Goal: Contribute content: Contribute content

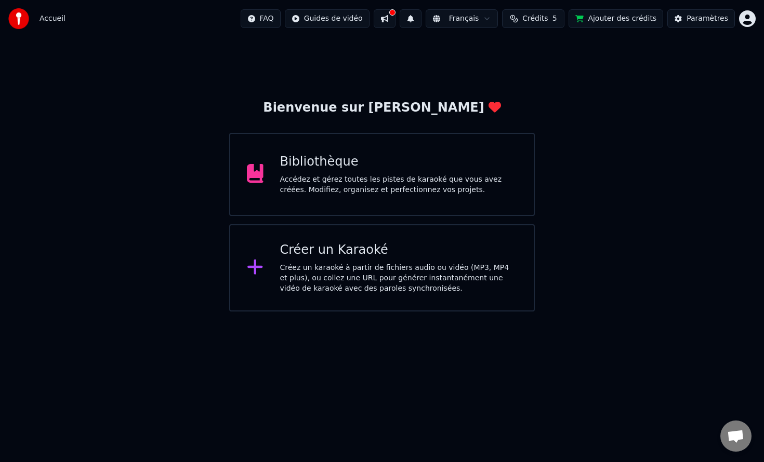
click at [394, 165] on div "Bibliothèque" at bounding box center [398, 162] width 237 height 17
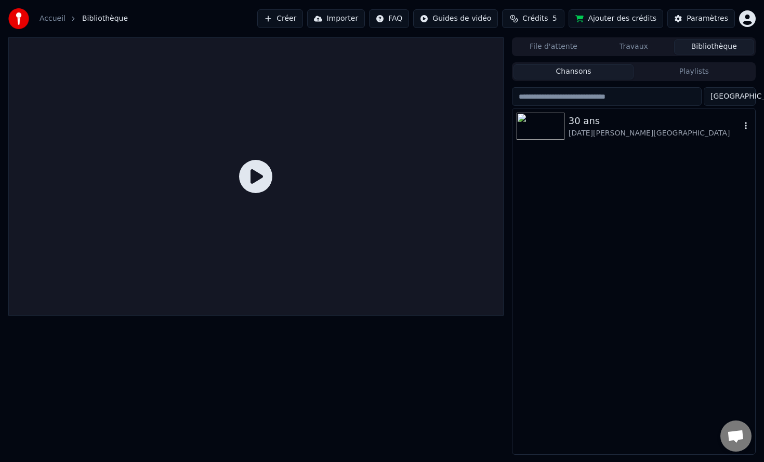
click at [619, 128] on div "30 ans" at bounding box center [654, 121] width 172 height 15
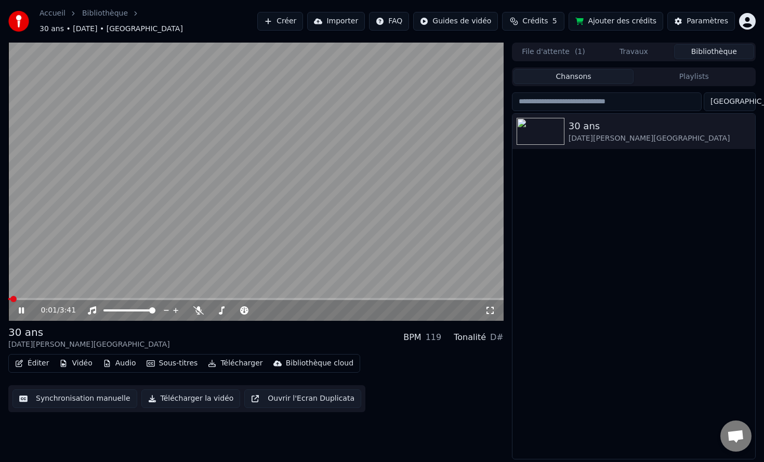
click at [53, 300] on div "0:01 / 3:41" at bounding box center [255, 310] width 495 height 21
click at [207, 298] on span at bounding box center [255, 299] width 495 height 2
click at [254, 300] on div "1:30 / 3:41" at bounding box center [255, 310] width 495 height 21
click at [277, 298] on span at bounding box center [255, 299] width 495 height 2
click at [308, 298] on span at bounding box center [255, 299] width 495 height 2
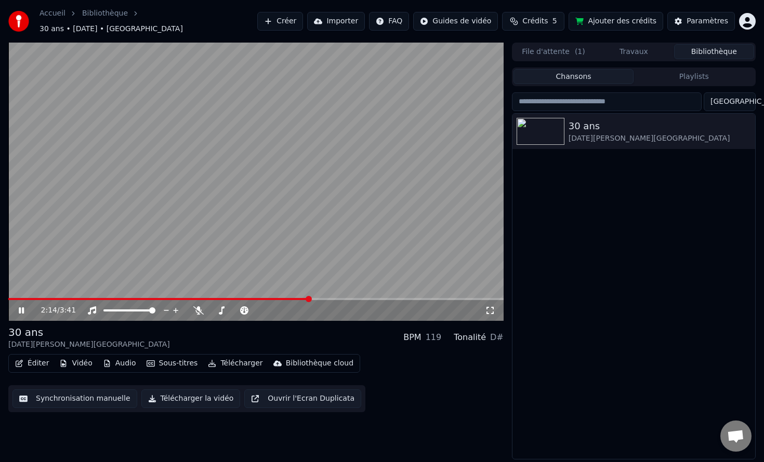
click at [324, 298] on span at bounding box center [255, 299] width 495 height 2
click at [748, 127] on icon "button" at bounding box center [745, 131] width 10 height 8
click at [692, 136] on div "Ajouter à la playlist Ajouter à la file d'attente Ouvrir le Dossier Information…" at bounding box center [708, 179] width 127 height 88
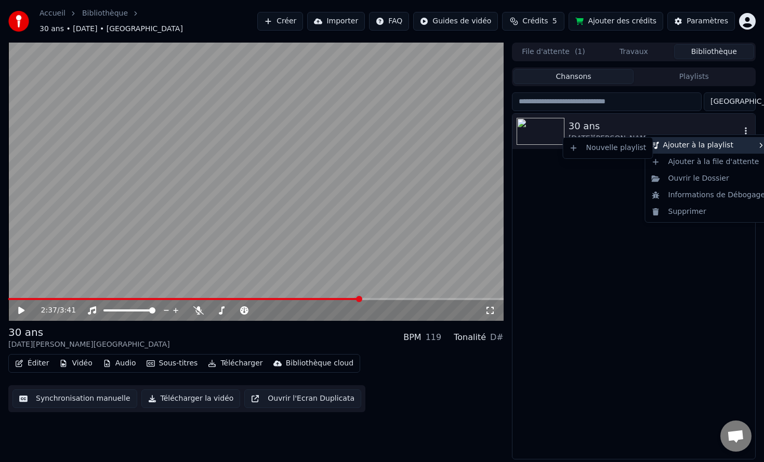
click at [576, 145] on div "Nouvelle playlist" at bounding box center [607, 148] width 85 height 17
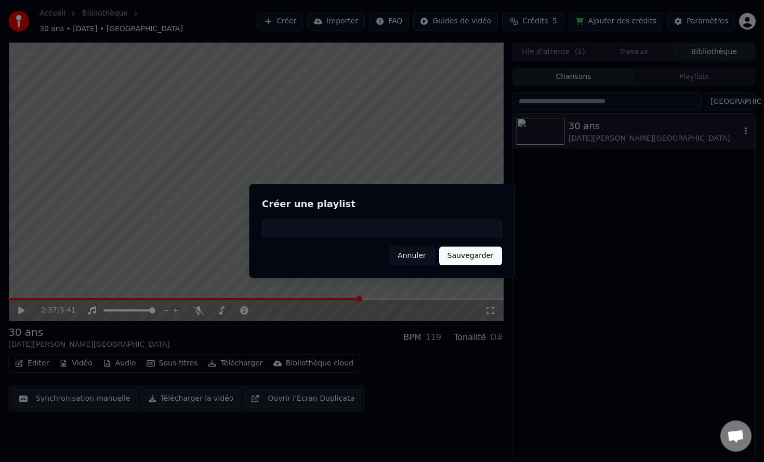
click at [416, 258] on button "Annuler" at bounding box center [412, 256] width 46 height 19
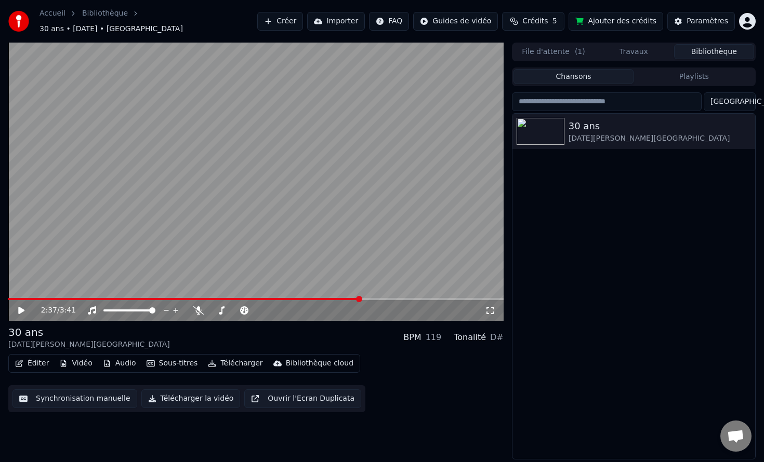
click at [17, 300] on div "2:37 / 3:41" at bounding box center [255, 310] width 495 height 21
click at [14, 300] on div "2:37 / 3:41" at bounding box center [255, 310] width 495 height 21
click at [8, 298] on span at bounding box center [8, 299] width 0 height 2
click at [26, 306] on icon at bounding box center [29, 310] width 24 height 8
click at [179, 358] on button "Sous-titres" at bounding box center [172, 363] width 60 height 15
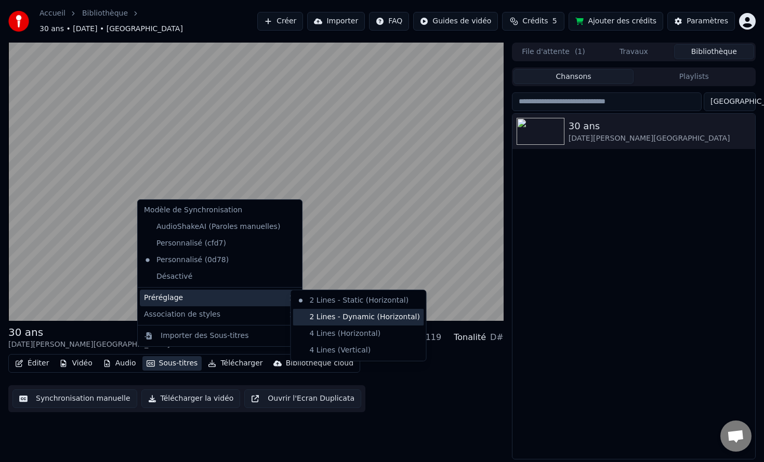
click at [347, 318] on div "2 Lines - Dynamic (Horizontal)" at bounding box center [358, 317] width 131 height 17
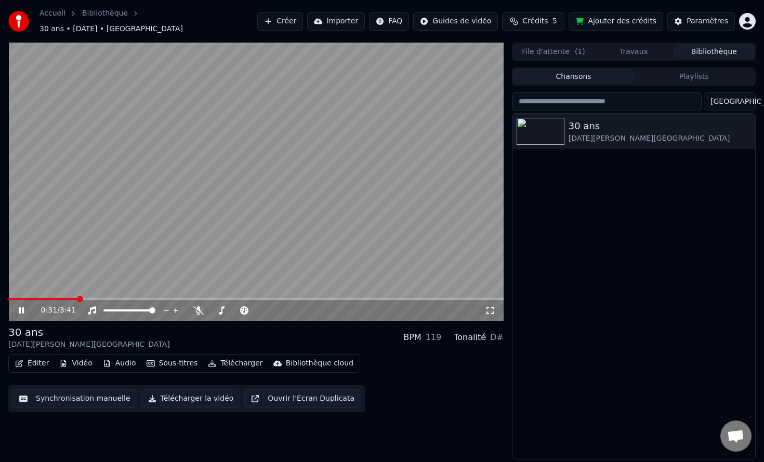
click at [78, 298] on span at bounding box center [255, 299] width 495 height 2
click at [71, 298] on span at bounding box center [43, 299] width 71 height 2
click at [122, 298] on span at bounding box center [75, 299] width 134 height 2
click at [19, 308] on icon at bounding box center [21, 311] width 5 height 6
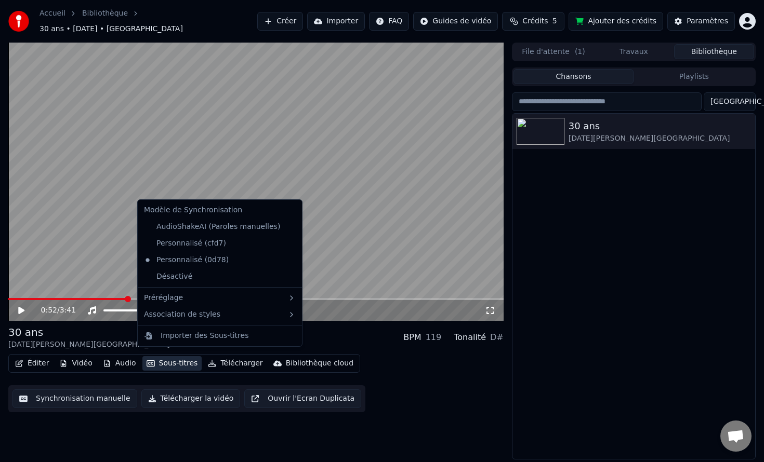
click at [163, 362] on button "Sous-titres" at bounding box center [172, 363] width 60 height 15
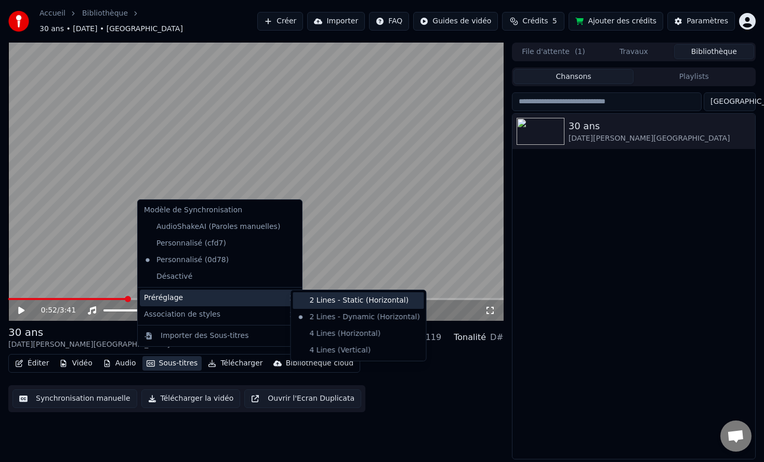
click at [341, 303] on div "2 Lines - Static (Horizontal)" at bounding box center [358, 300] width 131 height 17
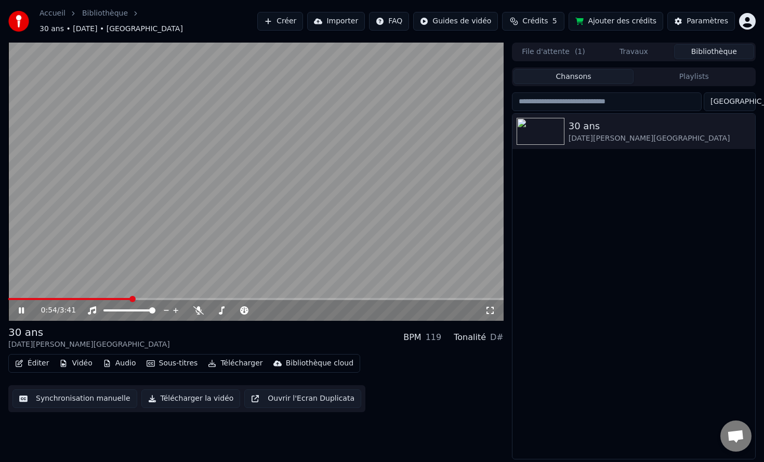
click at [127, 300] on div "0:54 / 3:41" at bounding box center [255, 310] width 495 height 21
click at [127, 298] on span at bounding box center [70, 299] width 124 height 2
click at [123, 298] on span at bounding box center [68, 299] width 120 height 2
click at [121, 298] on span at bounding box center [64, 299] width 112 height 2
click at [114, 298] on span at bounding box center [64, 299] width 113 height 2
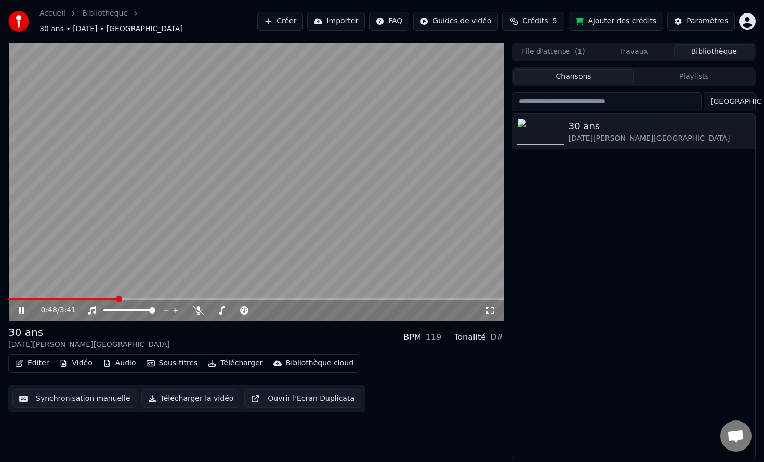
click at [105, 298] on span at bounding box center [62, 299] width 109 height 2
click at [106, 298] on span at bounding box center [57, 299] width 99 height 2
click at [24, 309] on icon at bounding box center [29, 310] width 24 height 8
click at [108, 300] on div "0:45 / 3:41" at bounding box center [255, 310] width 495 height 21
click at [103, 300] on div "0:45 / 3:41" at bounding box center [255, 310] width 495 height 21
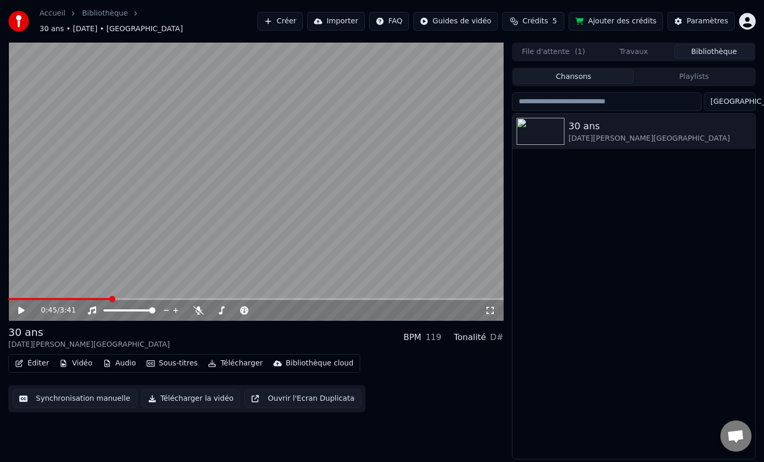
click at [104, 298] on span at bounding box center [59, 299] width 102 height 2
click at [19, 307] on icon at bounding box center [21, 310] width 6 height 7
click at [22, 308] on icon at bounding box center [21, 311] width 5 height 6
click at [183, 358] on button "Sous-titres" at bounding box center [172, 363] width 60 height 15
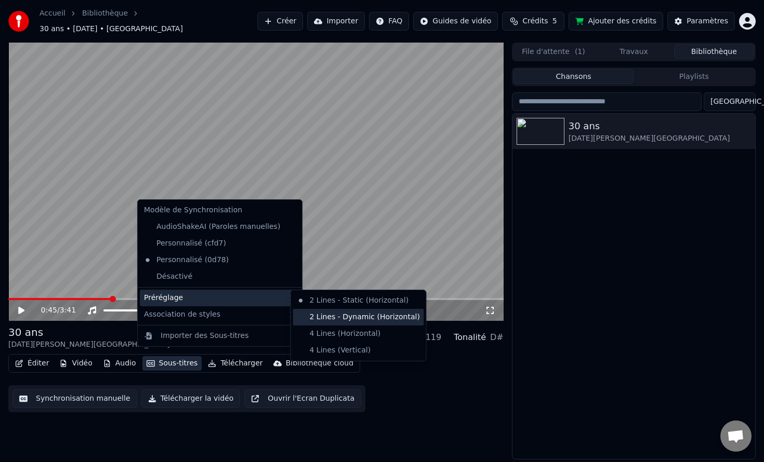
click at [361, 315] on div "2 Lines - Dynamic (Horizontal)" at bounding box center [358, 317] width 131 height 17
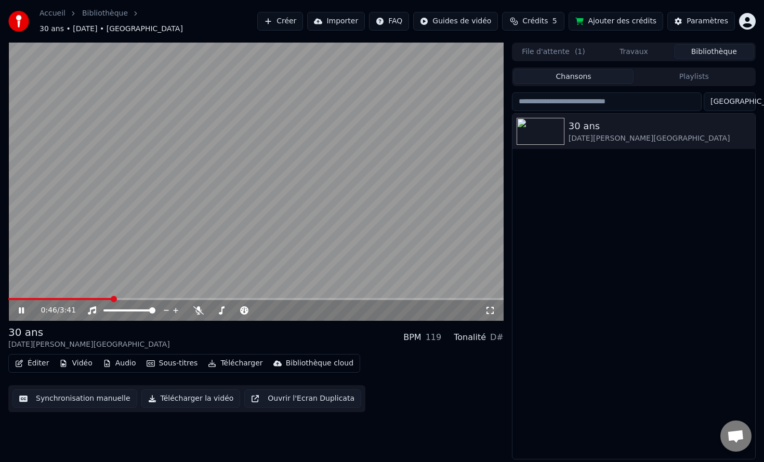
click at [106, 298] on span at bounding box center [60, 299] width 104 height 2
click at [107, 298] on span at bounding box center [57, 299] width 99 height 2
click at [109, 298] on span at bounding box center [64, 299] width 112 height 2
click at [20, 308] on icon at bounding box center [21, 311] width 5 height 6
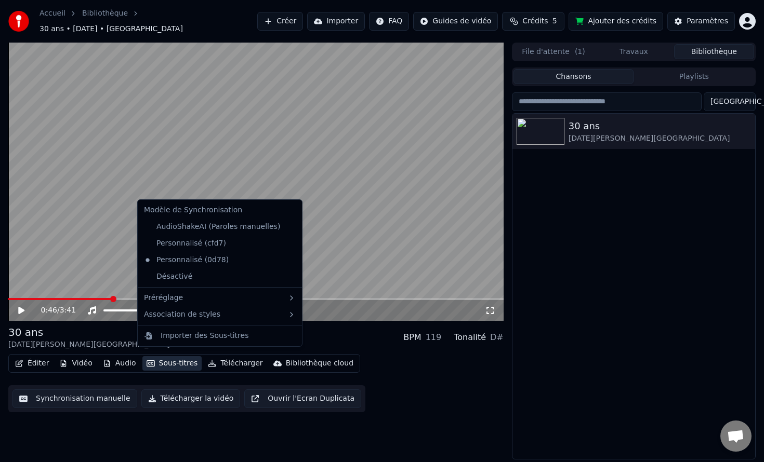
click at [171, 359] on button "Sous-titres" at bounding box center [172, 363] width 60 height 15
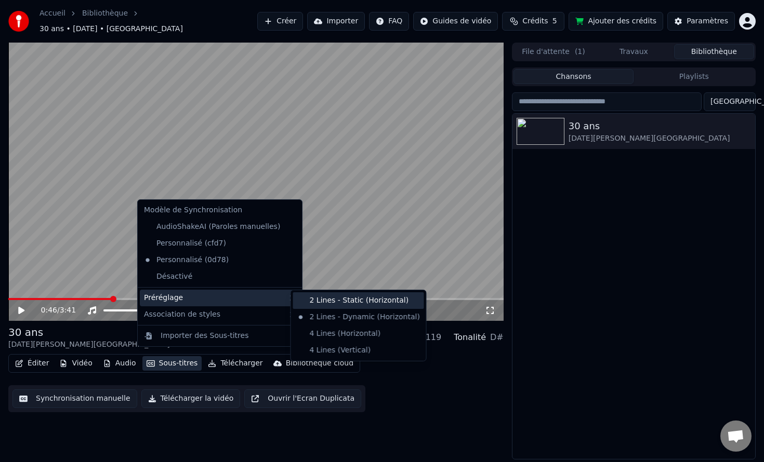
click at [335, 300] on div "2 Lines - Static (Horizontal)" at bounding box center [358, 300] width 131 height 17
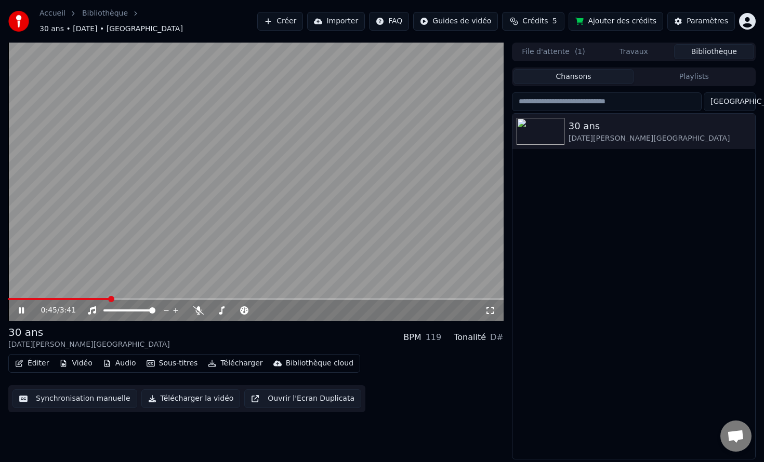
click at [109, 298] on span at bounding box center [58, 299] width 101 height 2
click at [106, 298] on span at bounding box center [57, 299] width 99 height 2
click at [24, 306] on icon at bounding box center [29, 310] width 24 height 8
click at [174, 356] on button "Sous-titres" at bounding box center [172, 363] width 60 height 15
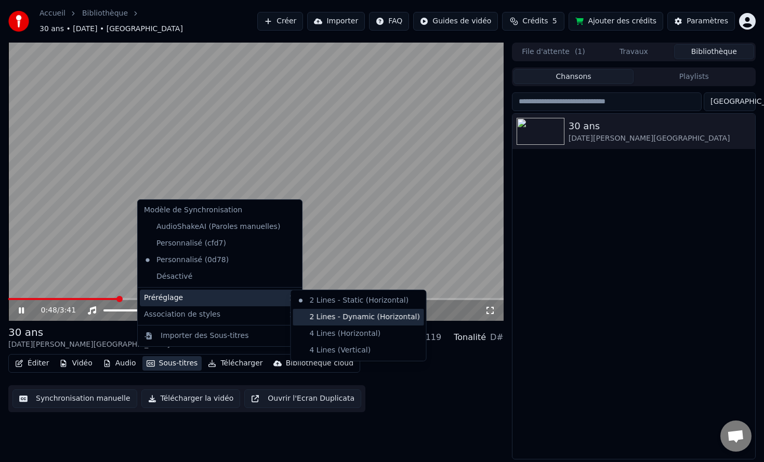
click at [329, 316] on div "2 Lines - Dynamic (Horizontal)" at bounding box center [358, 317] width 131 height 17
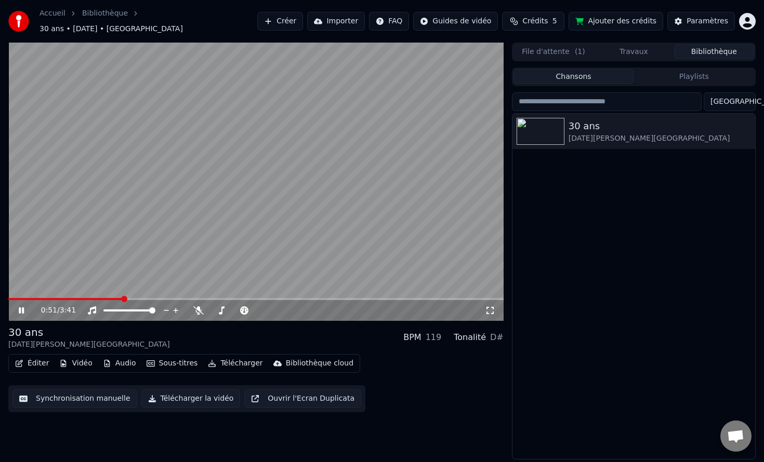
click at [254, 345] on div "30 ans [DATE][PERSON_NAME] BPM 119 Tonalité D# Éditer Vidéo Audio Sous-titres T…" at bounding box center [255, 368] width 495 height 87
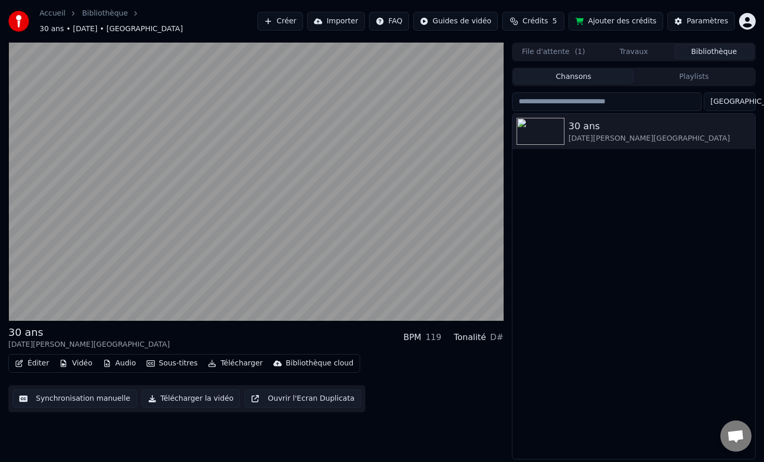
click at [177, 358] on button "Sous-titres" at bounding box center [172, 363] width 60 height 15
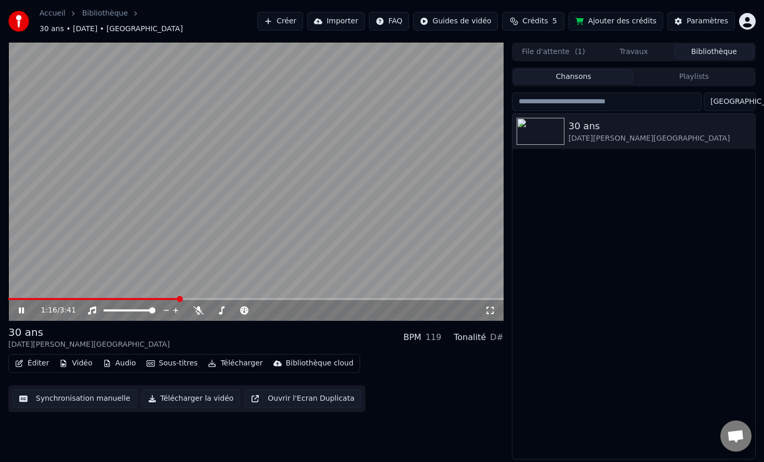
click at [223, 251] on video at bounding box center [255, 182] width 495 height 278
click at [172, 298] on span at bounding box center [93, 299] width 170 height 2
click at [166, 298] on span at bounding box center [90, 299] width 164 height 2
click at [19, 307] on icon at bounding box center [21, 310] width 6 height 7
click at [219, 309] on span at bounding box center [221, 311] width 6 height 6
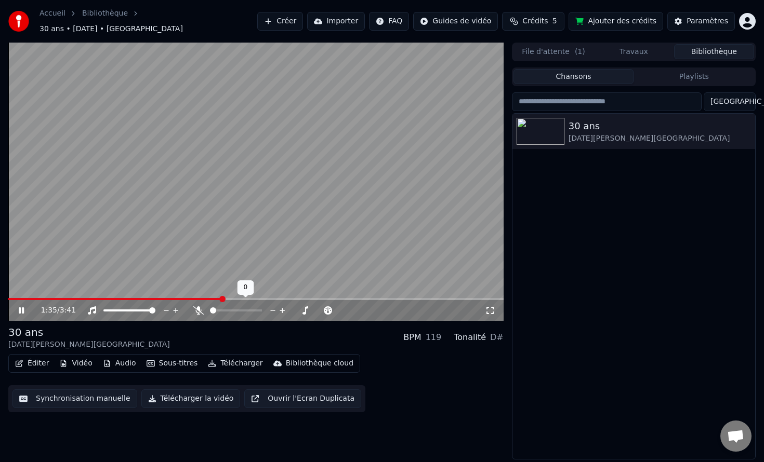
click at [210, 308] on span at bounding box center [213, 311] width 6 height 6
click at [260, 308] on span at bounding box center [259, 311] width 6 height 6
click at [441, 332] on div "119" at bounding box center [433, 337] width 16 height 12
click at [258, 300] on div "1:55 / 3:41" at bounding box center [255, 310] width 495 height 21
click at [258, 298] on span at bounding box center [137, 299] width 259 height 2
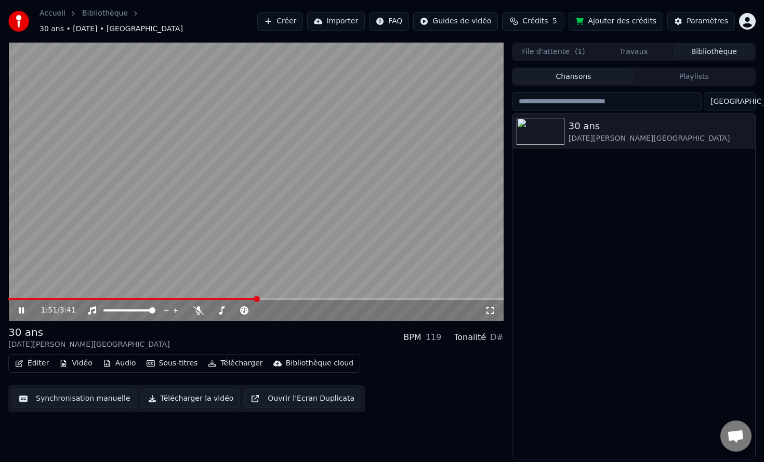
click at [257, 298] on span at bounding box center [132, 299] width 249 height 2
click at [91, 391] on button "Synchronisation manuelle" at bounding box center [74, 399] width 125 height 19
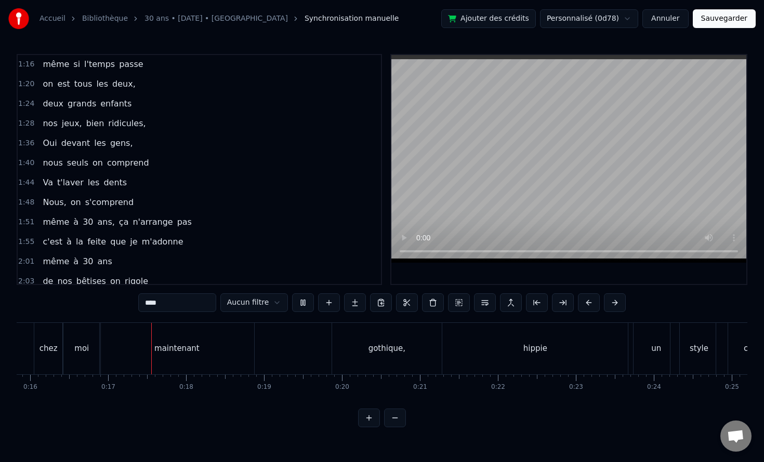
scroll to position [0, 1270]
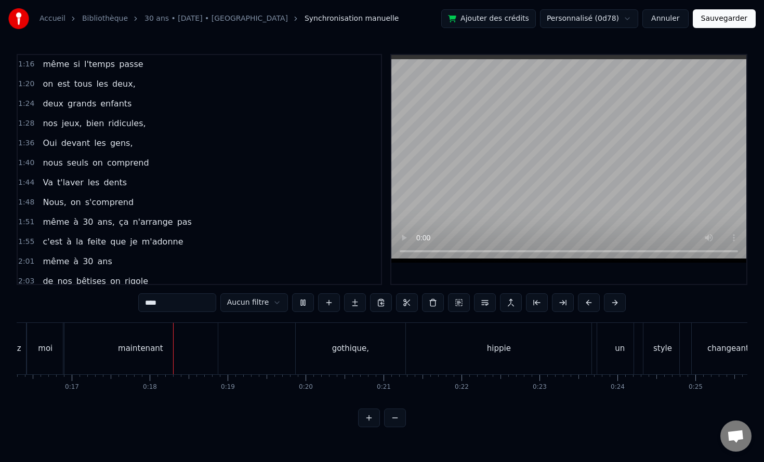
click at [613, 19] on html "Accueil Bibliothèque 30 ans • [DATE] • ViVien Synchronisation manuelle Ajouter …" at bounding box center [382, 222] width 764 height 444
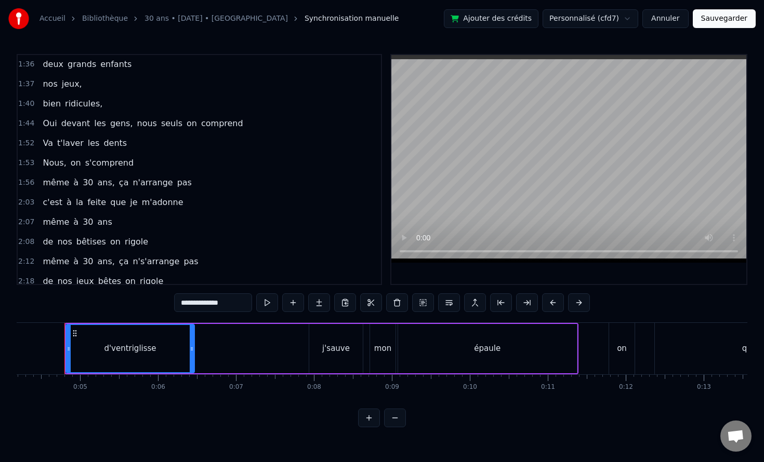
scroll to position [0, 322]
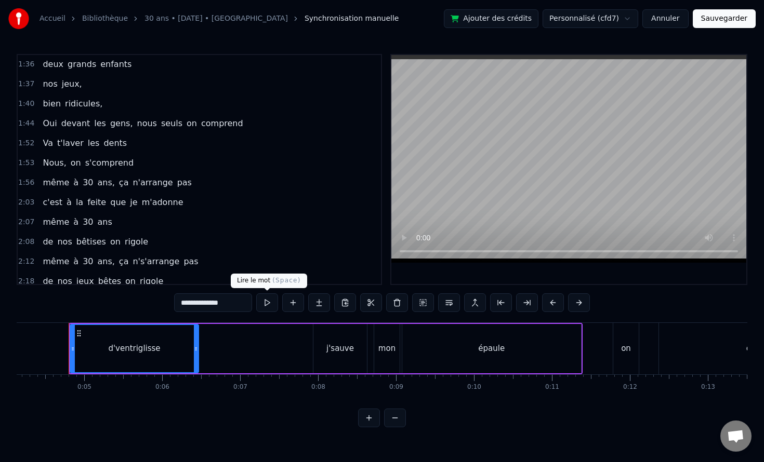
click at [263, 306] on button at bounding box center [267, 303] width 22 height 19
click at [33, 62] on div "1:36 deux grands enfants" at bounding box center [199, 65] width 363 height 20
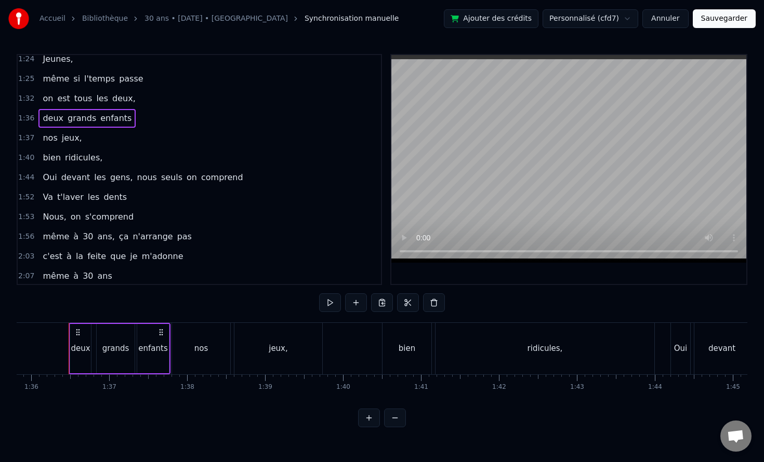
scroll to position [0, 0]
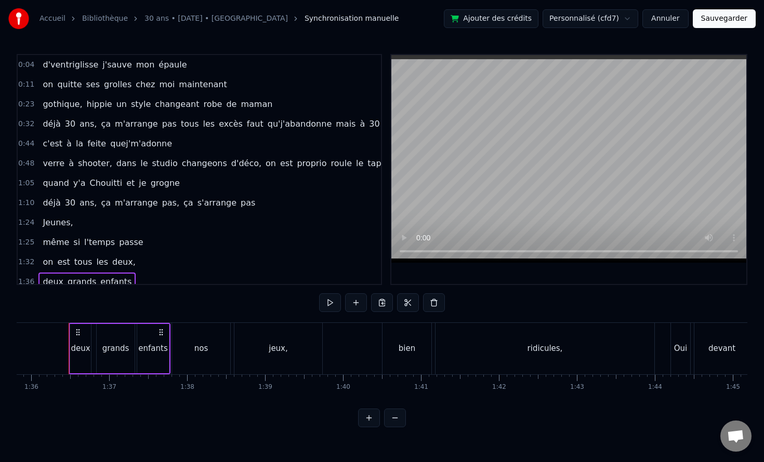
click at [25, 68] on span "0:04" at bounding box center [26, 65] width 16 height 10
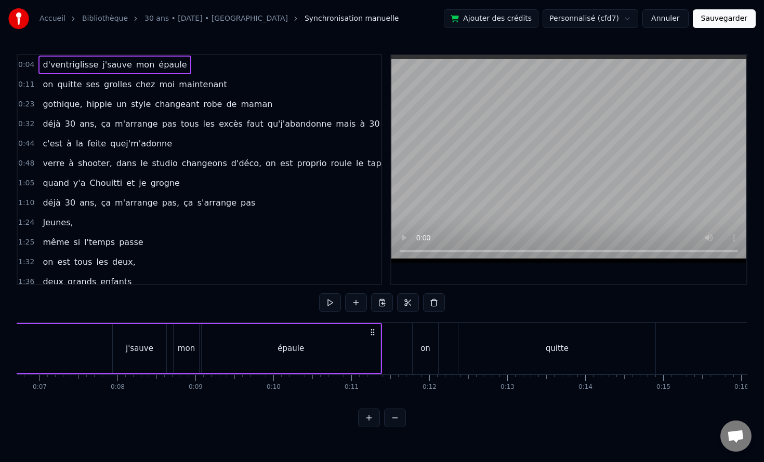
scroll to position [0, 322]
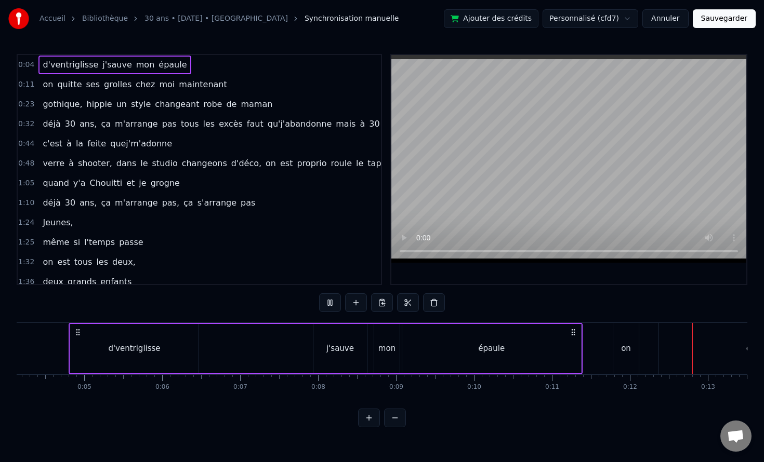
click at [662, 22] on button "Annuler" at bounding box center [665, 18] width 46 height 19
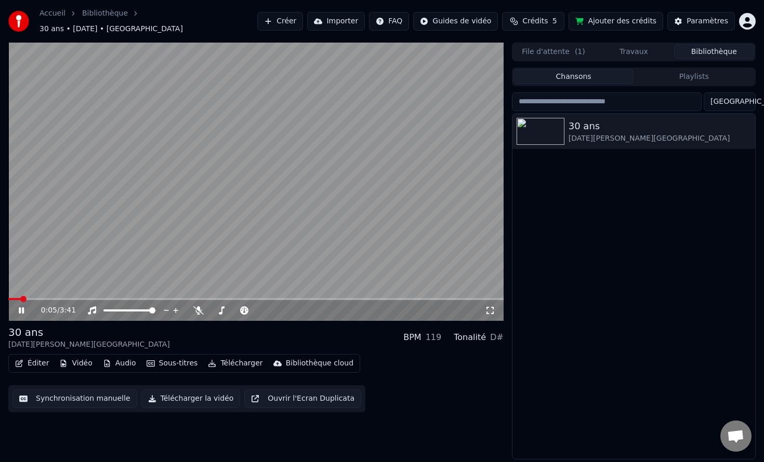
click at [107, 397] on button "Synchronisation manuelle" at bounding box center [74, 399] width 125 height 19
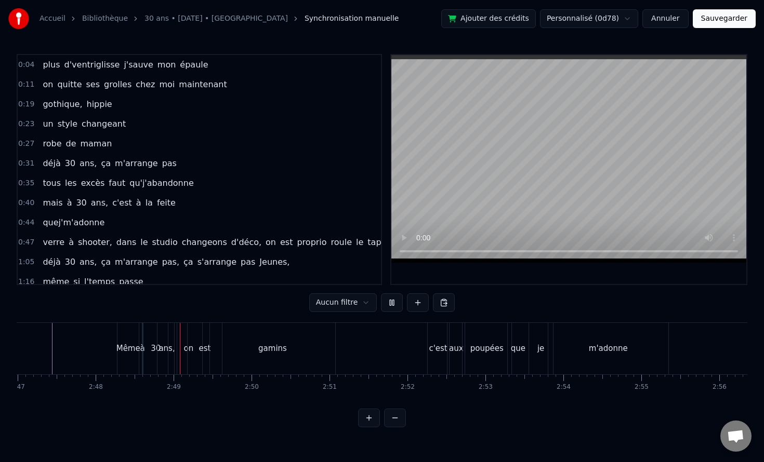
scroll to position [0, 13072]
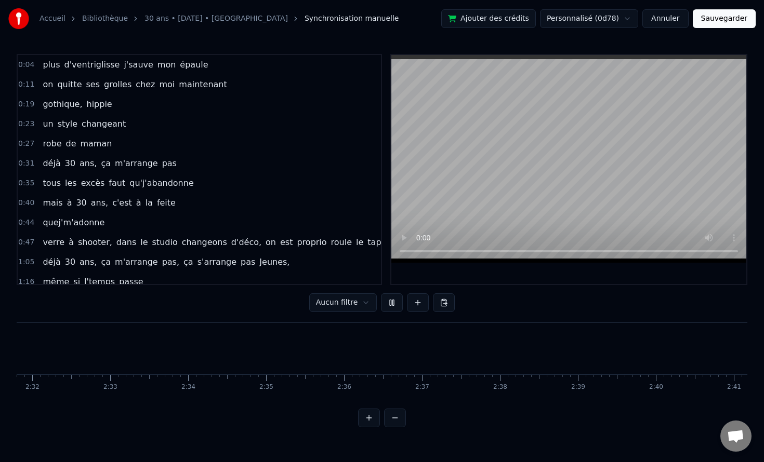
click at [419, 408] on div "0:04 plus d'ventriglisse j'sauve mon épaule 0:11 on quitte ses grolles chez moi…" at bounding box center [382, 241] width 730 height 374
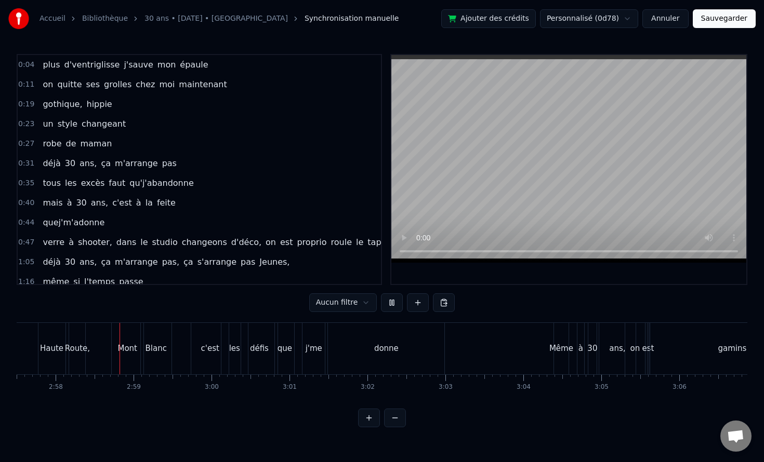
scroll to position [0, 13838]
click at [395, 425] on button at bounding box center [395, 418] width 22 height 19
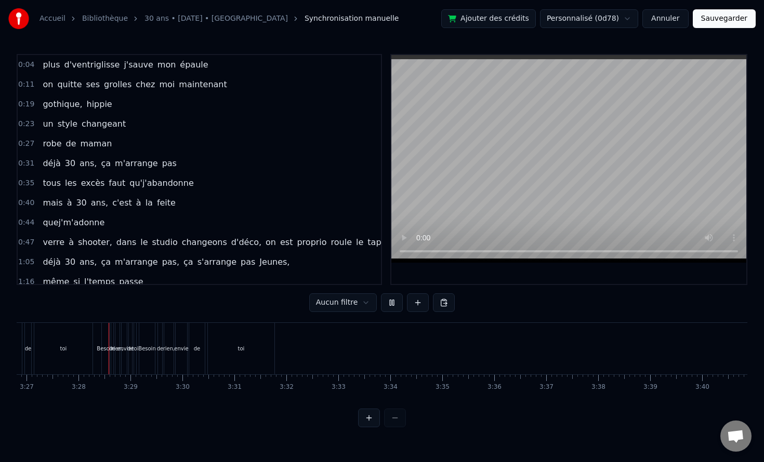
scroll to position [0, 10744]
drag, startPoint x: 78, startPoint y: 354, endPoint x: 74, endPoint y: 357, distance: 5.3
click at [75, 356] on div "toi" at bounding box center [63, 348] width 58 height 51
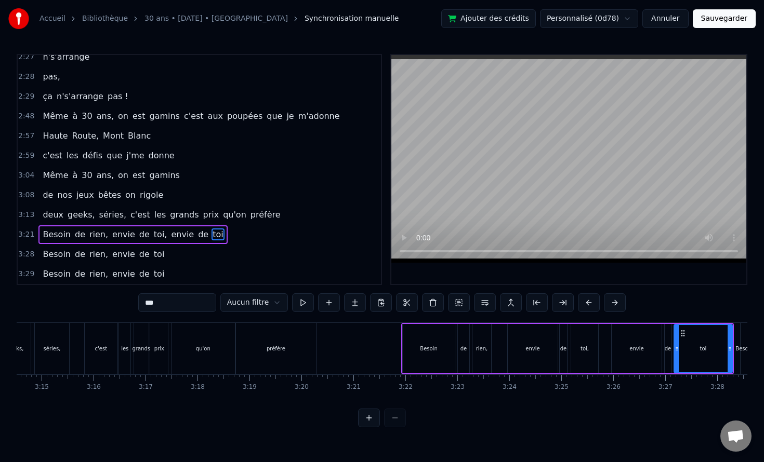
scroll to position [0, 9465]
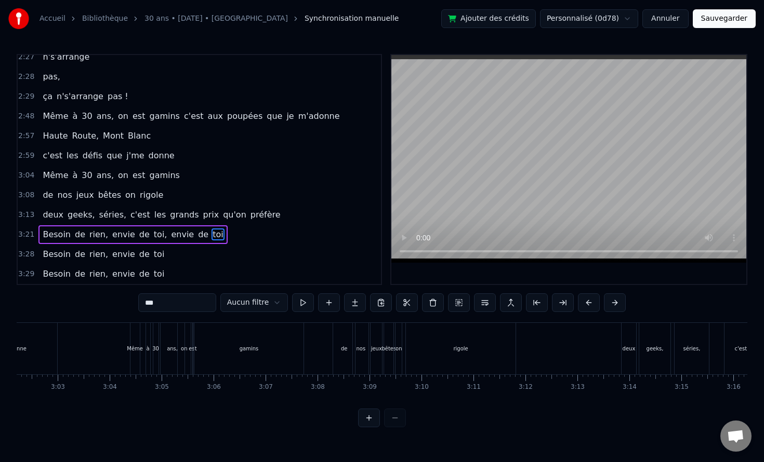
click at [325, 409] on div "0:04 plus d'ventriglisse j'sauve mon épaule 0:11 on quitte ses grolles chez moi…" at bounding box center [382, 241] width 730 height 374
click at [295, 408] on div "0:04 plus d'ventriglisse j'sauve mon épaule 0:11 on quitte ses grolles chez moi…" at bounding box center [382, 241] width 730 height 374
click at [218, 410] on div "0:04 plus d'ventriglisse j'sauve mon épaule 0:11 on quitte ses grolles chez moi…" at bounding box center [382, 241] width 730 height 374
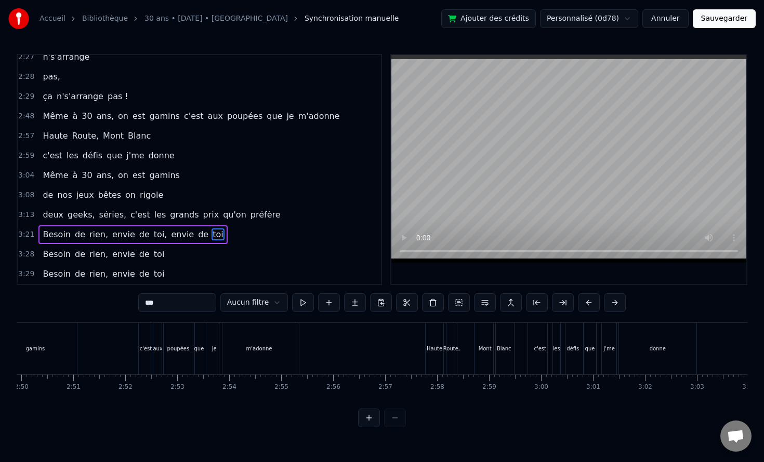
click at [68, 409] on div "0:04 plus d'ventriglisse j'sauve mon épaule 0:11 on quitte ses grolles chez moi…" at bounding box center [382, 241] width 730 height 374
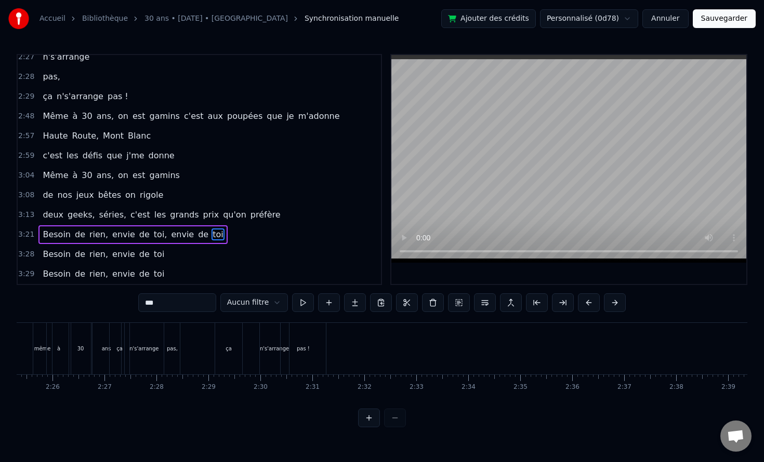
scroll to position [0, 6909]
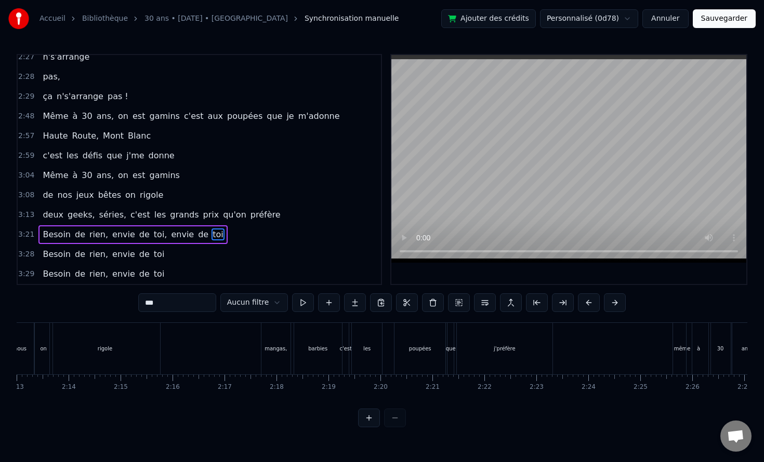
click at [352, 413] on div "0:04 plus d'ventriglisse j'sauve mon épaule 0:11 on quitte ses grolles chez moi…" at bounding box center [382, 241] width 730 height 374
click at [555, 409] on div "0:04 plus d'ventriglisse j'sauve mon épaule 0:11 on quitte ses grolles chez moi…" at bounding box center [382, 241] width 730 height 374
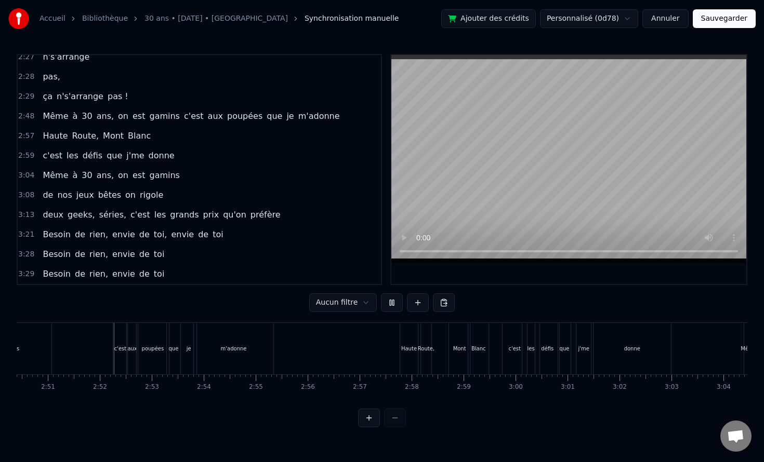
scroll to position [0, 8863]
click at [667, 20] on button "Annuler" at bounding box center [665, 18] width 46 height 19
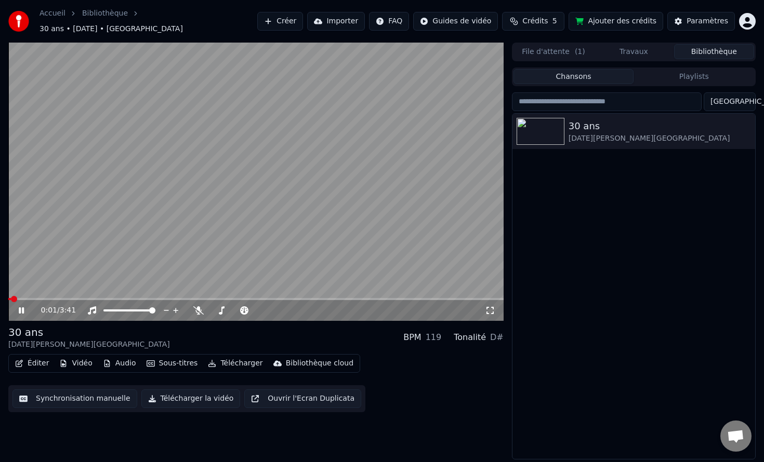
click at [185, 393] on button "Télécharger la vidéo" at bounding box center [190, 399] width 99 height 19
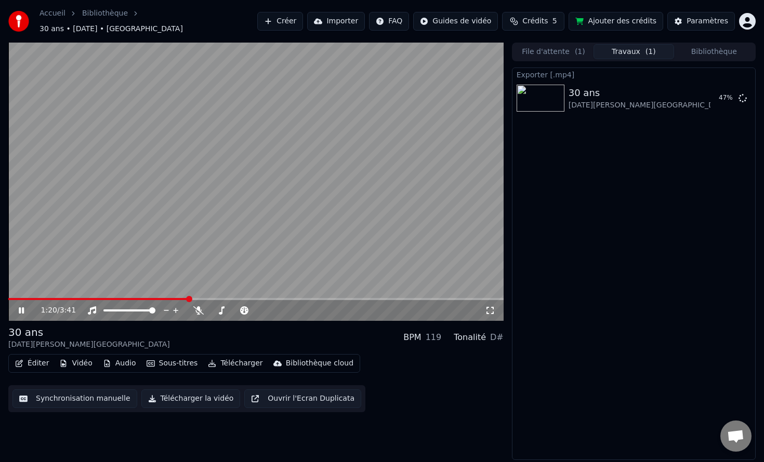
click at [91, 371] on div "Éditer Vidéo Audio Sous-titres Télécharger Bibliothèque cloud Synchronisation m…" at bounding box center [255, 383] width 495 height 58
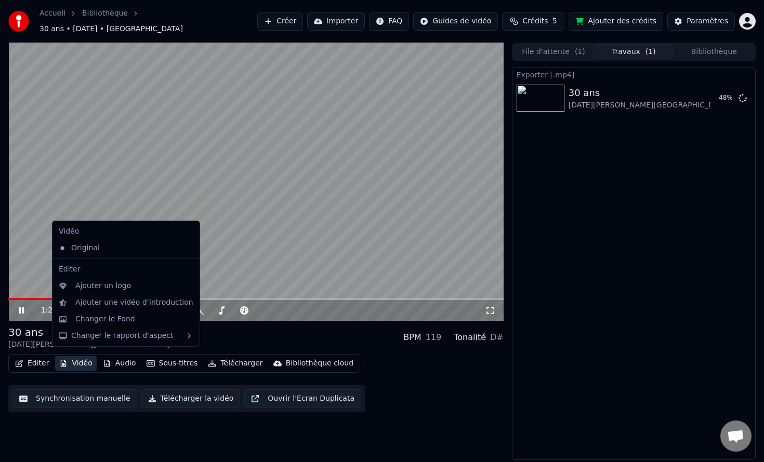
click at [75, 362] on button "Vidéo" at bounding box center [75, 363] width 41 height 15
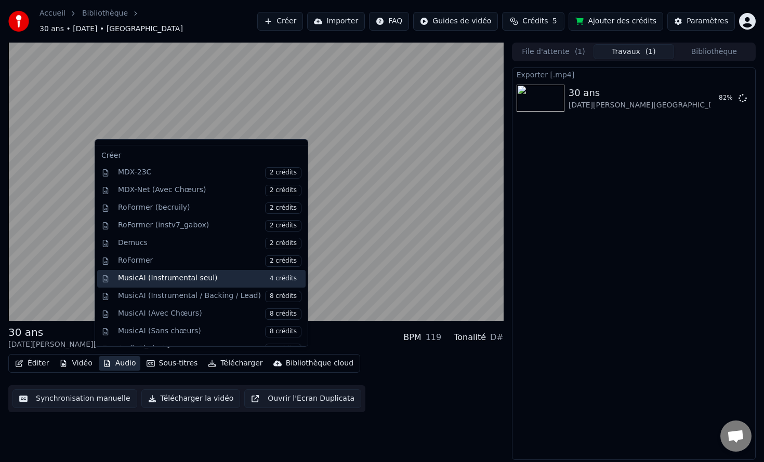
scroll to position [76, 0]
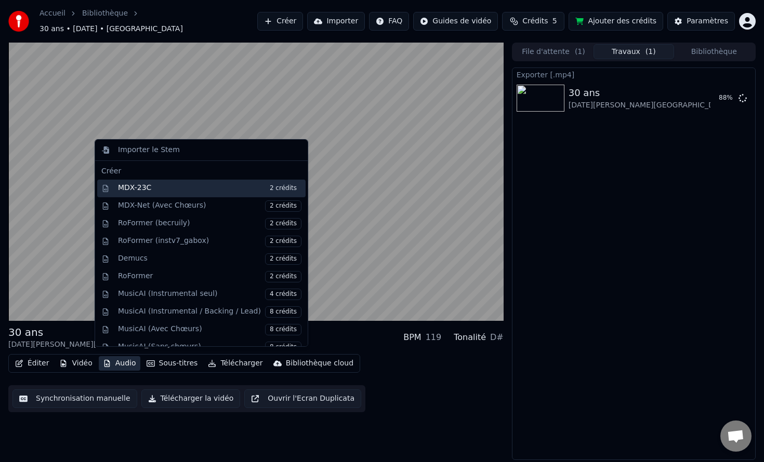
click at [224, 186] on div "MDX-23C 2 crédits" at bounding box center [209, 188] width 183 height 11
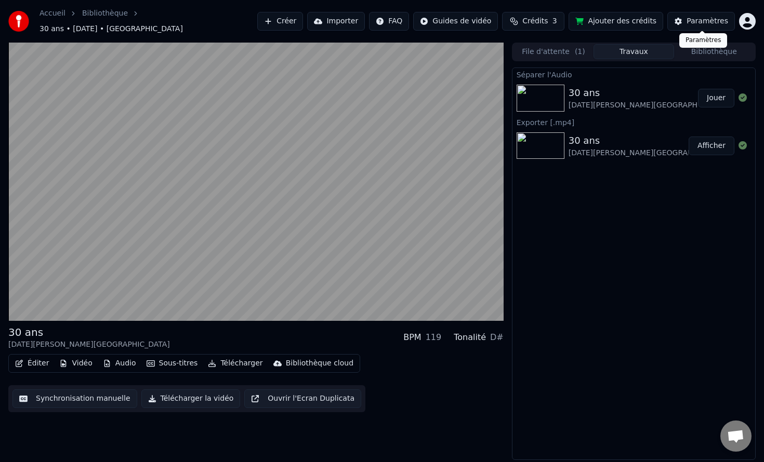
click at [721, 23] on div "Paramètres" at bounding box center [707, 21] width 42 height 10
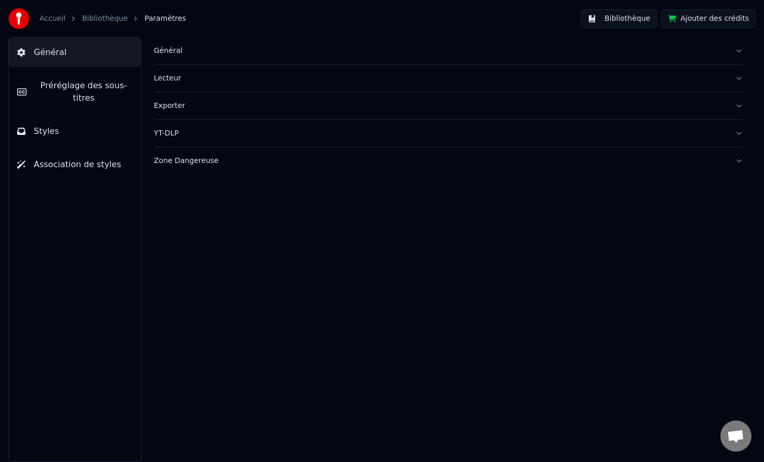
click at [725, 78] on div "Lecteur" at bounding box center [440, 78] width 572 height 10
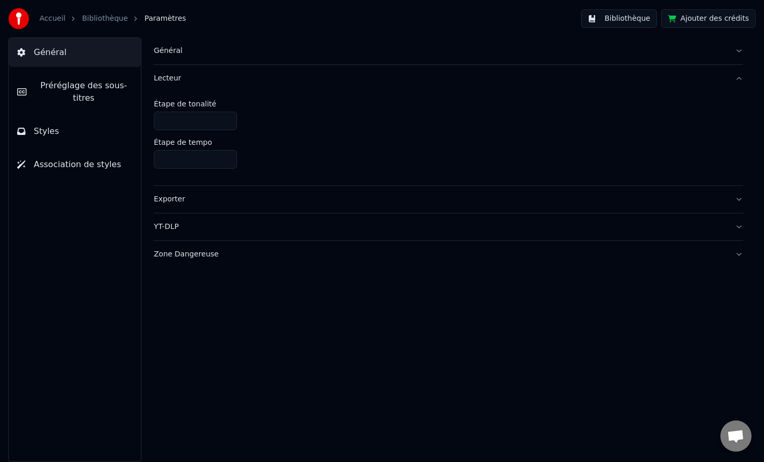
click at [723, 78] on div "Lecteur" at bounding box center [440, 78] width 572 height 10
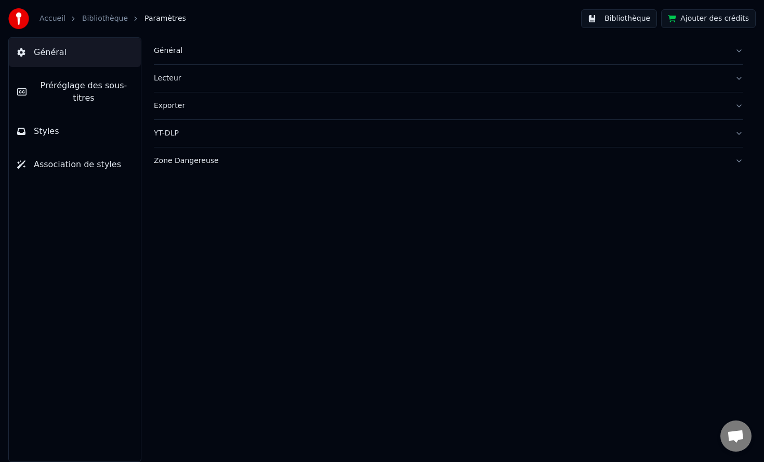
click at [272, 102] on div "Exporter" at bounding box center [440, 106] width 572 height 10
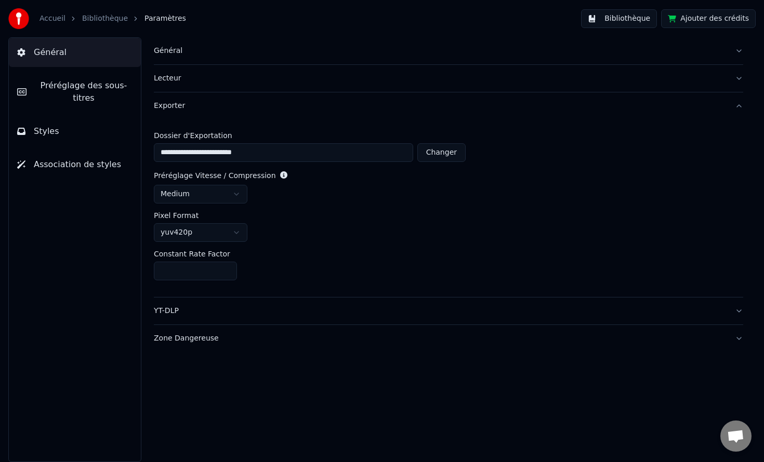
click at [272, 102] on div "Exporter" at bounding box center [440, 106] width 572 height 10
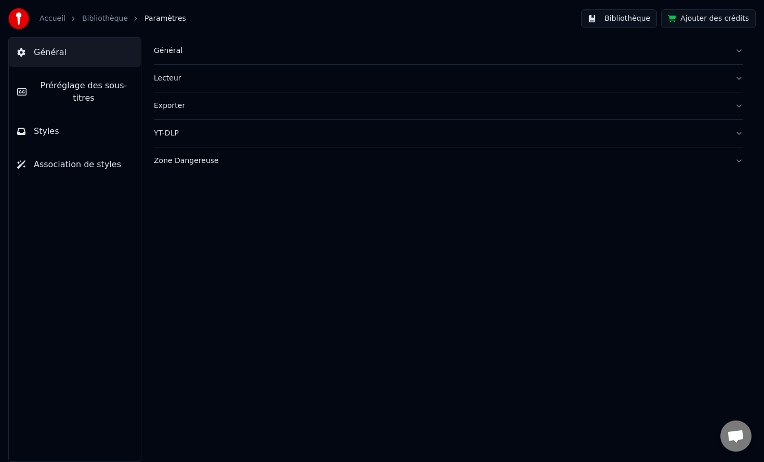
click at [94, 21] on link "Bibliothèque" at bounding box center [105, 19] width 46 height 10
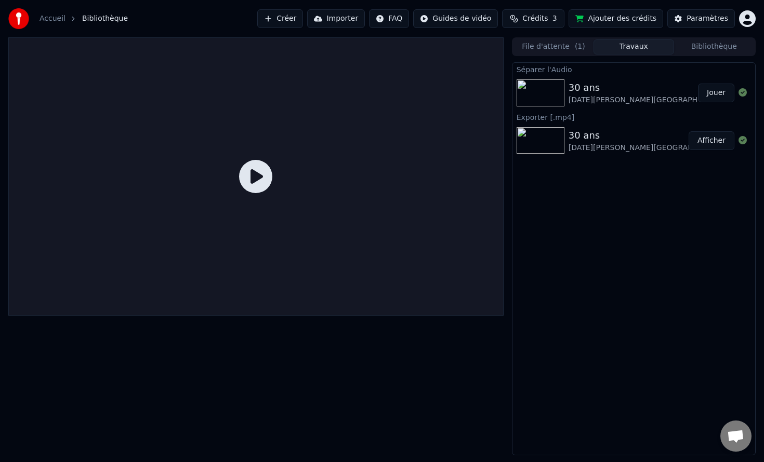
click at [48, 20] on link "Accueil" at bounding box center [52, 19] width 26 height 10
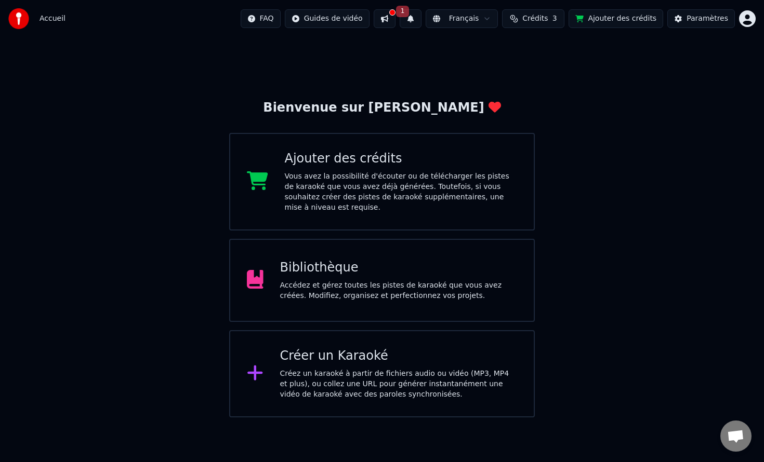
click at [85, 20] on div "Accueil FAQ Guides de vidéo 1 Français Crédits 3 Ajouter des crédits Paramètres" at bounding box center [382, 18] width 764 height 37
click at [365, 263] on div "Bibliothèque" at bounding box center [398, 268] width 237 height 17
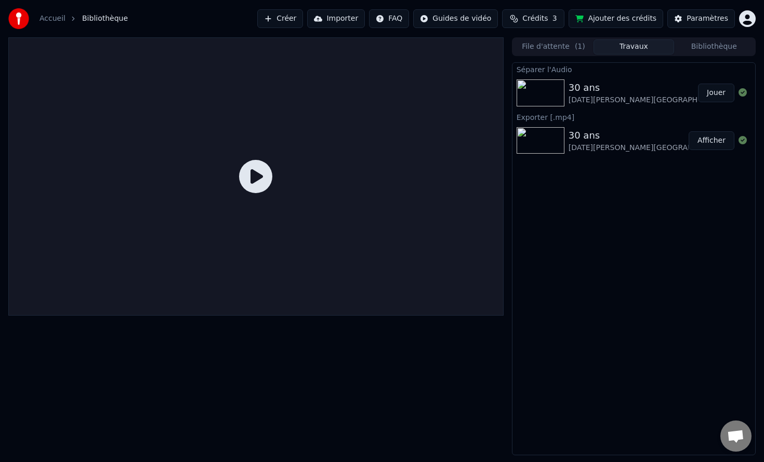
click at [658, 143] on div "30 ans [DATE][PERSON_NAME][GEOGRAPHIC_DATA]" at bounding box center [628, 140] width 120 height 25
click at [701, 146] on button "Afficher" at bounding box center [711, 140] width 46 height 19
click at [241, 180] on icon at bounding box center [255, 176] width 33 height 33
click at [252, 180] on icon at bounding box center [255, 176] width 33 height 33
click at [256, 170] on icon at bounding box center [255, 176] width 33 height 33
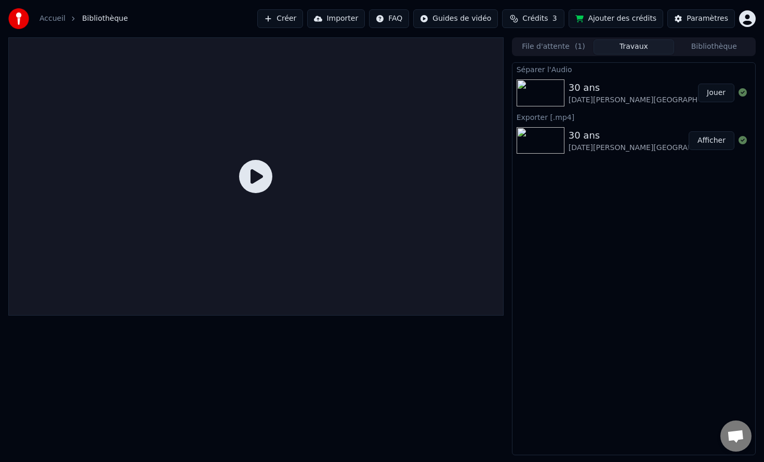
click at [623, 86] on div "30 ans [DATE][PERSON_NAME][GEOGRAPHIC_DATA]" at bounding box center [632, 93] width 129 height 25
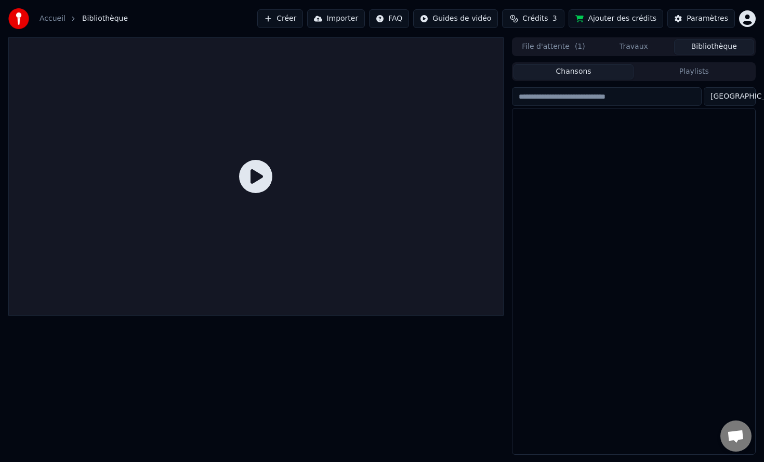
click at [700, 52] on button "Bibliothèque" at bounding box center [714, 46] width 80 height 15
click at [555, 51] on button "File d'attente ( 1 )" at bounding box center [553, 46] width 80 height 15
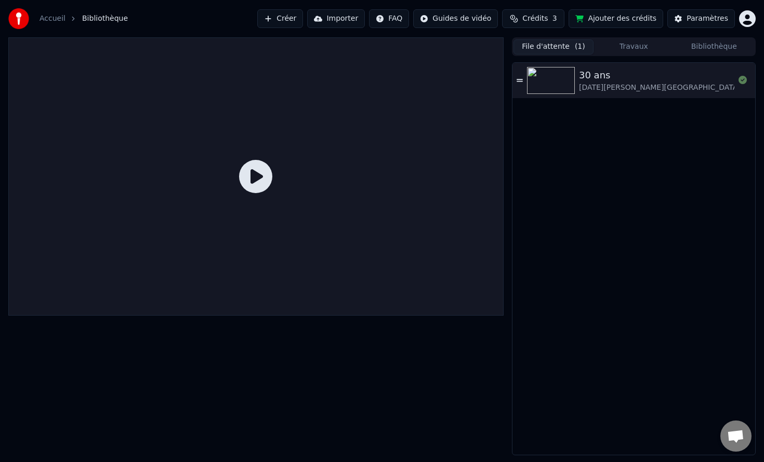
click at [620, 50] on button "Travaux" at bounding box center [633, 46] width 80 height 15
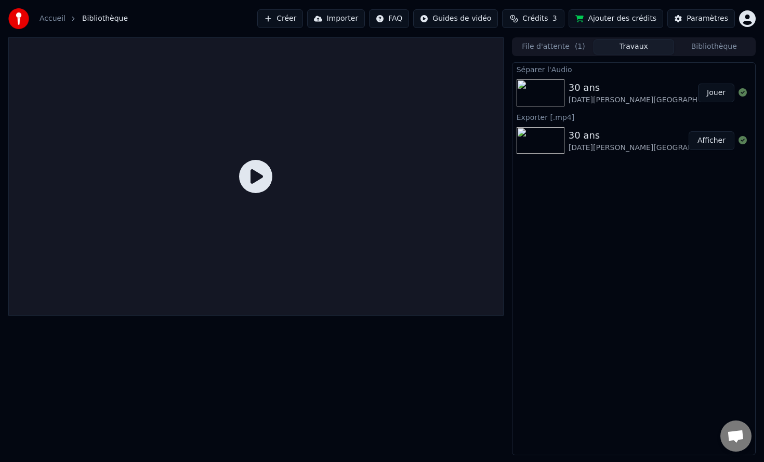
click at [673, 49] on button "Travaux" at bounding box center [633, 46] width 80 height 15
click at [717, 46] on button "Bibliothèque" at bounding box center [714, 46] width 80 height 15
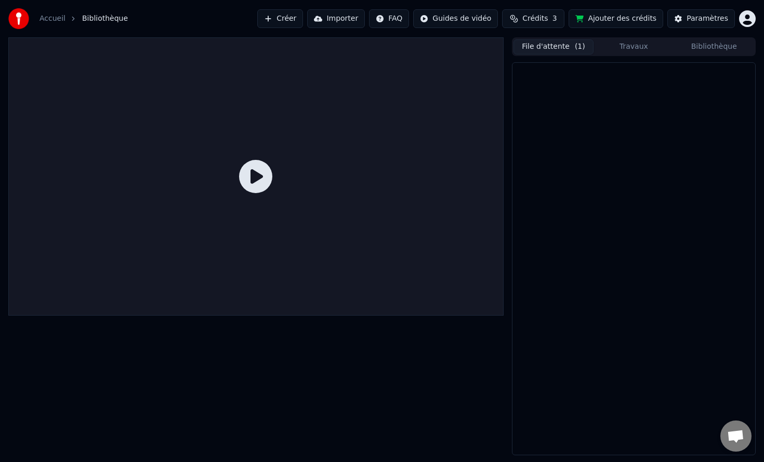
click at [551, 50] on button "File d'attente ( 1 )" at bounding box center [553, 46] width 80 height 15
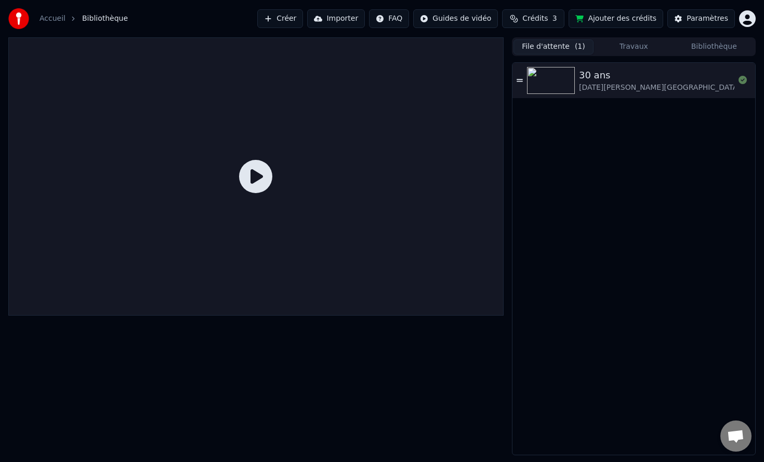
click at [621, 50] on button "Travaux" at bounding box center [633, 46] width 80 height 15
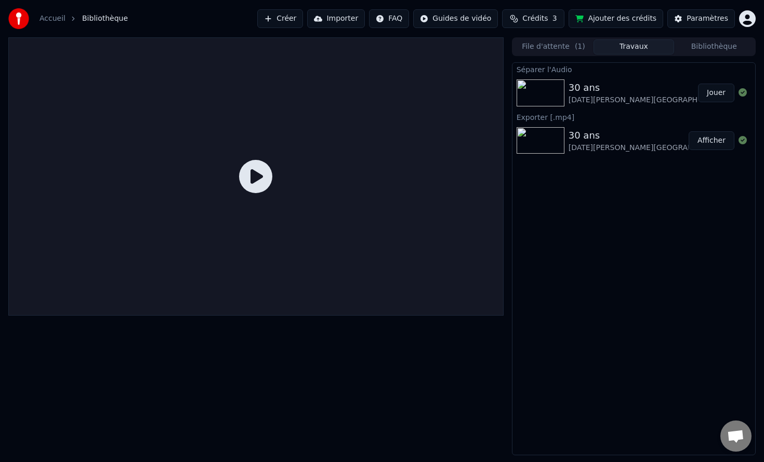
click at [532, 94] on img at bounding box center [540, 92] width 48 height 27
click at [618, 89] on div "30 ans [DATE][PERSON_NAME][GEOGRAPHIC_DATA]" at bounding box center [632, 93] width 129 height 25
click at [714, 94] on button "Jouer" at bounding box center [716, 93] width 36 height 19
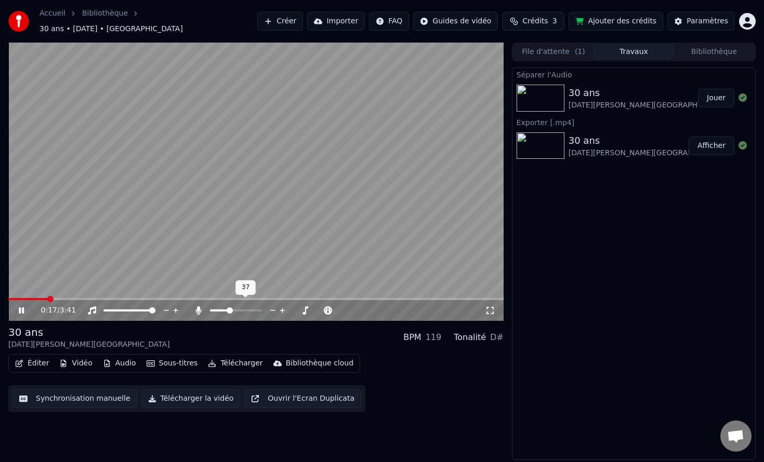
click at [229, 308] on span at bounding box center [229, 311] width 6 height 6
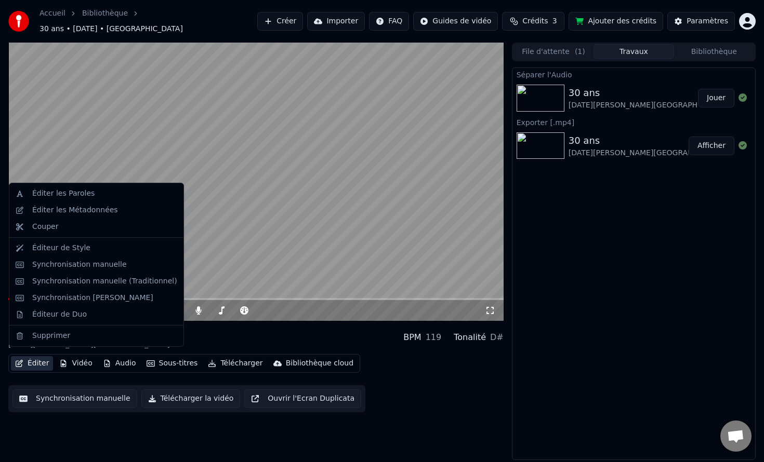
click at [29, 358] on button "Éditer" at bounding box center [32, 363] width 42 height 15
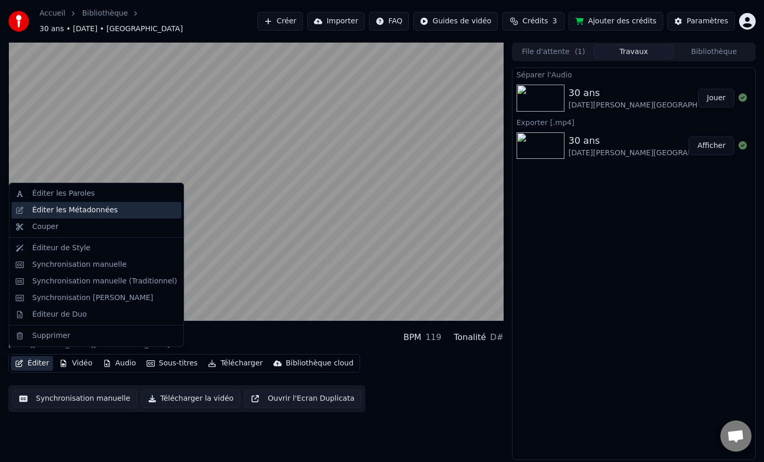
click at [110, 215] on div "Éditer les Métadonnées" at bounding box center [75, 210] width 86 height 10
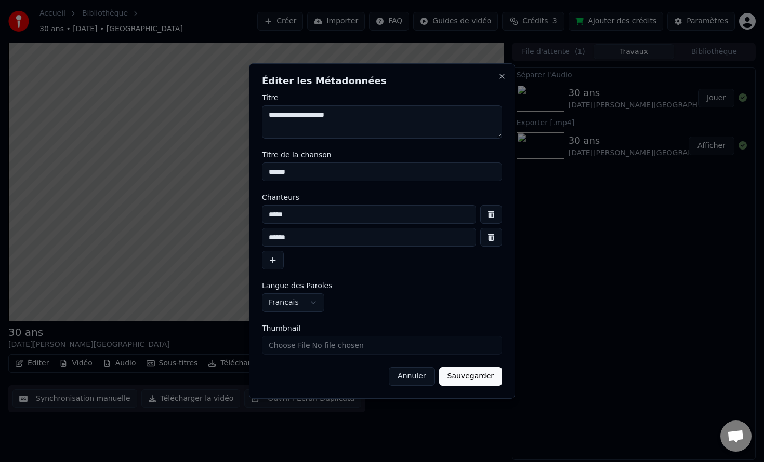
click at [334, 116] on textarea "**********" at bounding box center [382, 121] width 240 height 33
type textarea "**********"
click at [316, 171] on input "******" at bounding box center [382, 172] width 240 height 19
drag, startPoint x: 308, startPoint y: 331, endPoint x: 263, endPoint y: 327, distance: 44.8
click at [263, 328] on label "Thumbnail" at bounding box center [382, 328] width 240 height 7
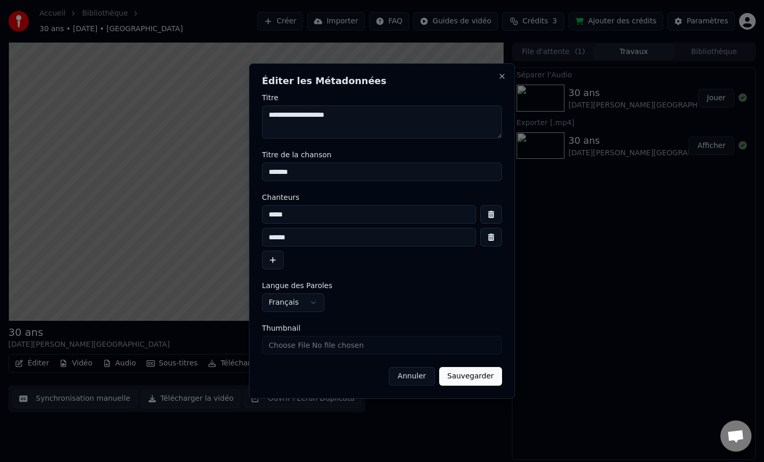
click at [263, 336] on input "Thumbnail" at bounding box center [382, 345] width 240 height 19
click at [275, 174] on input "******" at bounding box center [382, 172] width 240 height 19
type input "**********"
drag, startPoint x: 316, startPoint y: 327, endPoint x: 267, endPoint y: 325, distance: 48.9
click at [267, 325] on label "Thumbnail" at bounding box center [382, 328] width 240 height 7
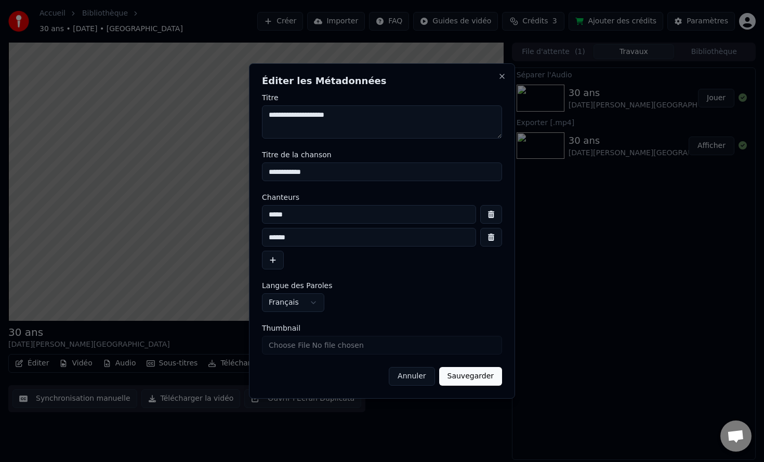
click at [267, 336] on input "Thumbnail" at bounding box center [382, 345] width 240 height 19
click at [262, 336] on input "Thumbnail" at bounding box center [382, 345] width 240 height 19
click at [457, 380] on button "Sauvegarder" at bounding box center [470, 376] width 63 height 19
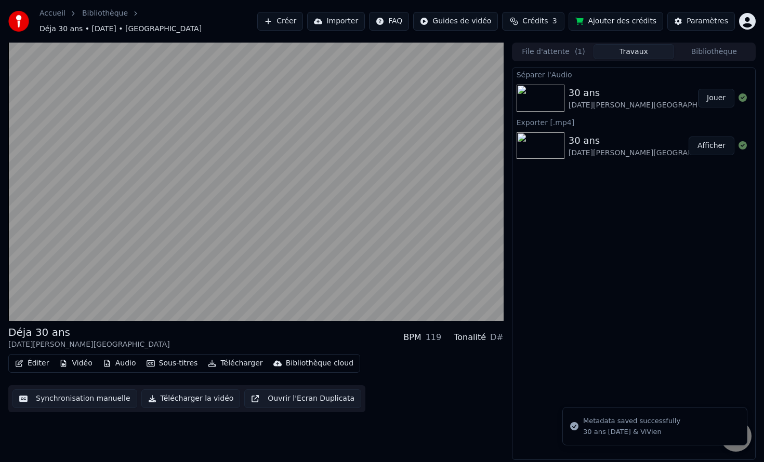
click at [111, 362] on button "Audio" at bounding box center [120, 363] width 42 height 15
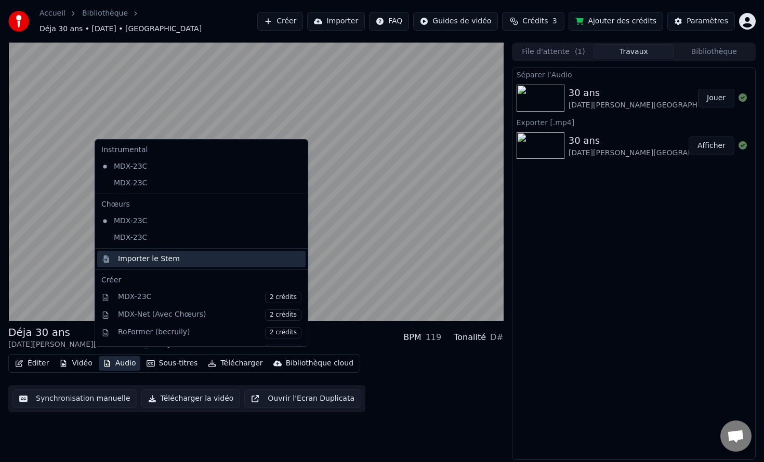
click at [190, 258] on div "Importer le Stem" at bounding box center [209, 259] width 183 height 10
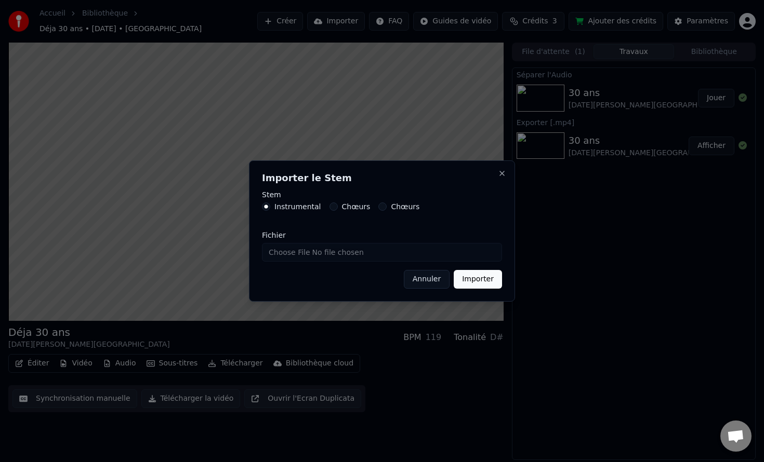
click at [333, 211] on div "Stem Instrumental Chœurs Chœurs" at bounding box center [382, 207] width 240 height 32
click at [334, 208] on button "Chœurs" at bounding box center [333, 207] width 8 height 8
click at [262, 207] on button "Instrumental" at bounding box center [266, 207] width 8 height 8
click at [422, 274] on button "Annuler" at bounding box center [427, 279] width 46 height 19
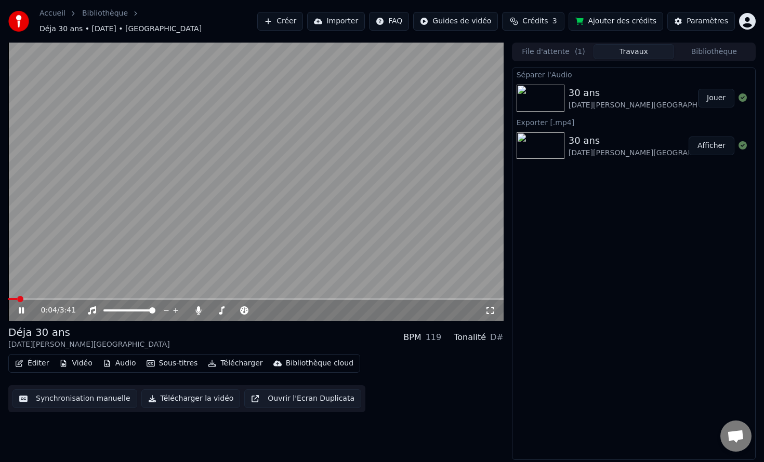
click at [17, 298] on span at bounding box center [12, 299] width 9 height 2
click at [24, 307] on icon at bounding box center [29, 310] width 24 height 8
click at [8, 296] on span at bounding box center [11, 299] width 6 height 6
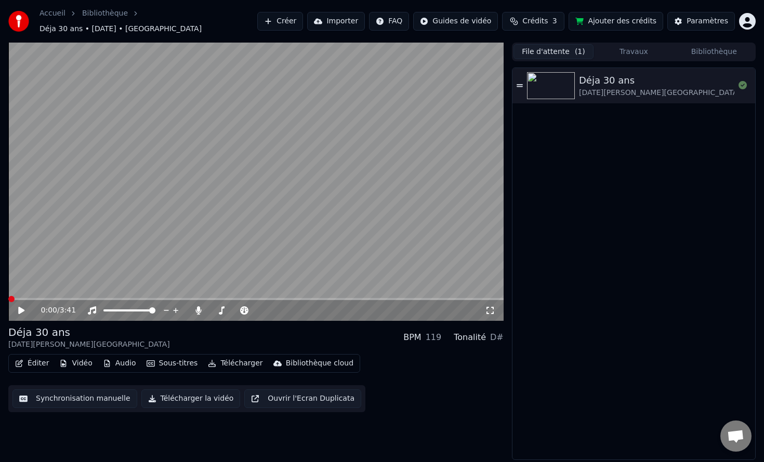
click at [570, 49] on button "File d'attente ( 1 )" at bounding box center [553, 51] width 80 height 15
click at [626, 55] on div "File d'attente ( 1 ) Travaux Bibliothèque" at bounding box center [634, 52] width 244 height 19
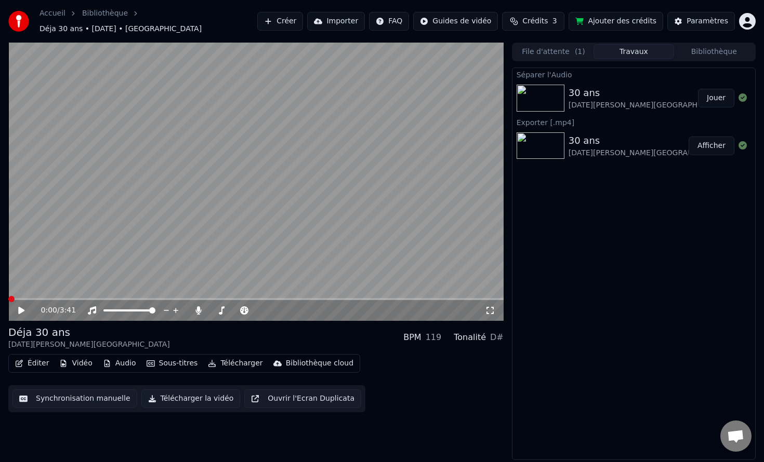
click at [647, 48] on button "Travaux" at bounding box center [633, 51] width 80 height 15
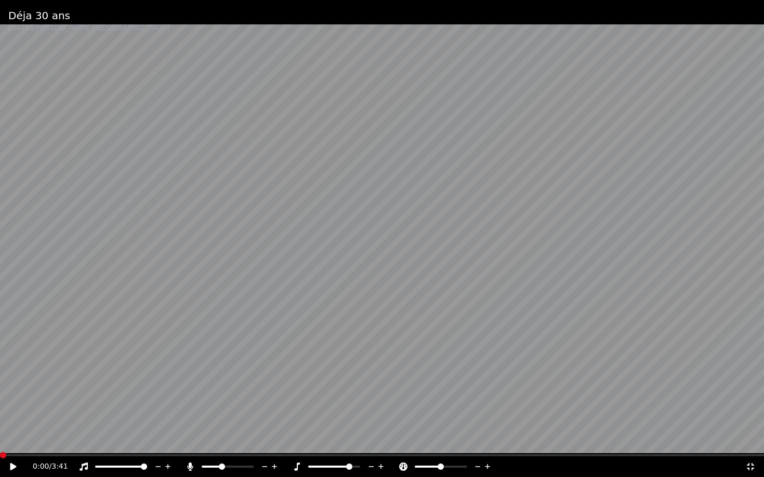
click at [352, 462] on span at bounding box center [349, 467] width 6 height 6
click at [14, 462] on icon at bounding box center [13, 466] width 6 height 7
click at [58, 455] on span at bounding box center [382, 456] width 764 height 2
click at [751, 462] on icon at bounding box center [750, 467] width 10 height 8
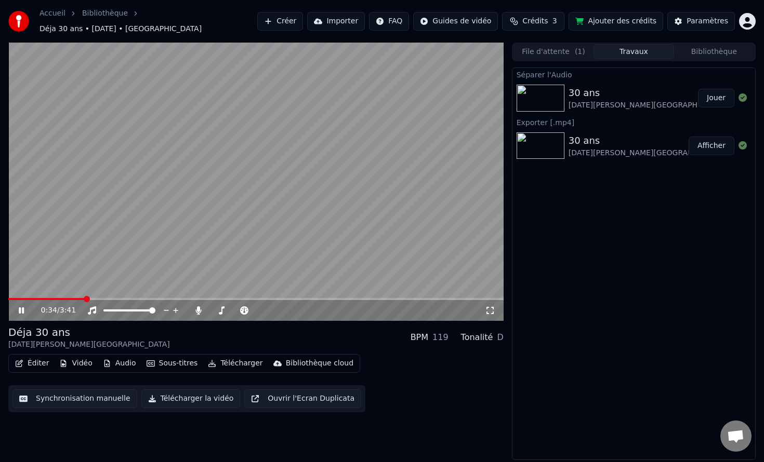
click at [205, 306] on div "0:34 / 3:41" at bounding box center [263, 310] width 444 height 10
click at [199, 306] on icon at bounding box center [198, 310] width 6 height 8
click at [199, 306] on icon at bounding box center [198, 310] width 10 height 8
click at [199, 306] on icon at bounding box center [198, 310] width 6 height 8
click at [199, 306] on icon at bounding box center [198, 310] width 10 height 8
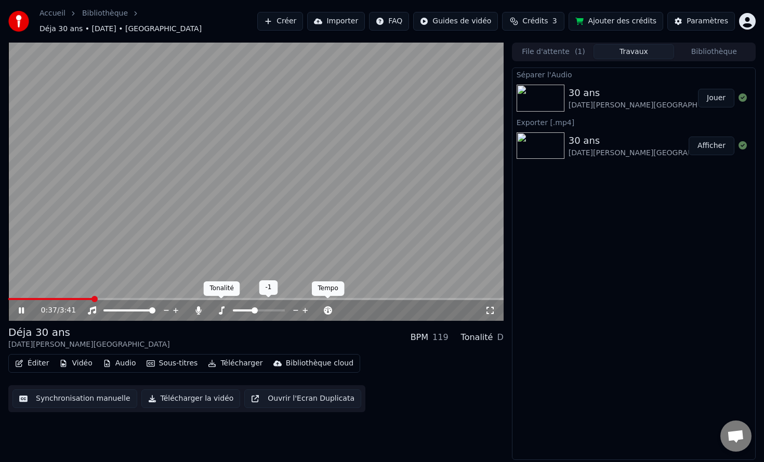
click at [223, 306] on icon at bounding box center [221, 310] width 10 height 8
click at [12, 298] on span at bounding box center [10, 299] width 5 height 2
click at [22, 308] on icon at bounding box center [21, 311] width 5 height 6
click at [247, 309] on span at bounding box center [245, 311] width 6 height 6
click at [178, 358] on button "Sous-titres" at bounding box center [172, 363] width 60 height 15
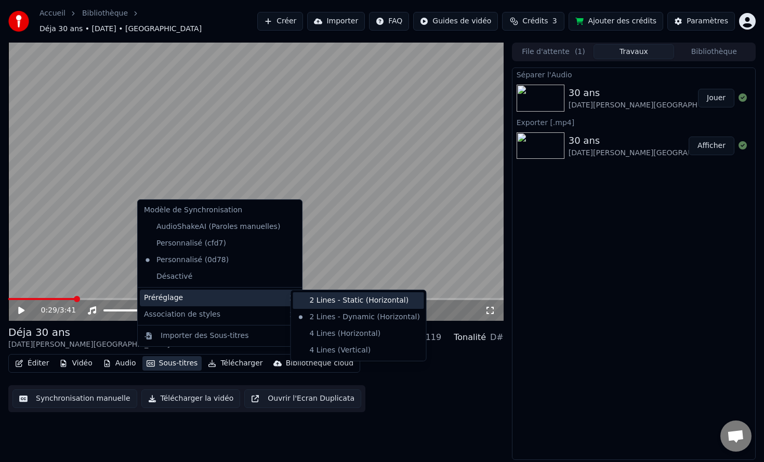
click at [334, 302] on div "2 Lines - Static (Horizontal)" at bounding box center [358, 300] width 131 height 17
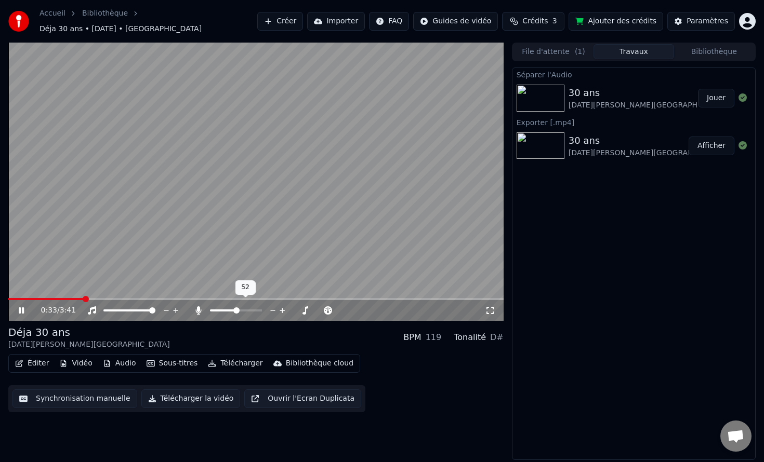
click at [236, 310] on span at bounding box center [223, 311] width 27 height 2
click at [487, 308] on icon at bounding box center [489, 310] width 7 height 7
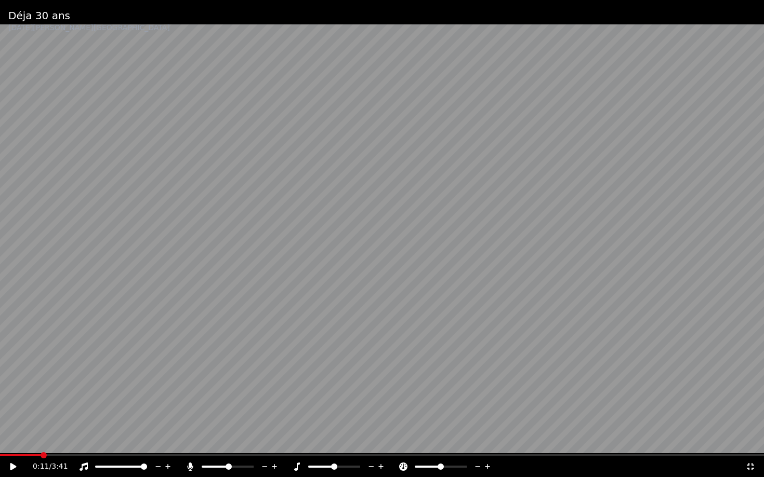
click at [8, 457] on div "0:11 / 3:41" at bounding box center [382, 467] width 764 height 21
click at [7, 455] on span at bounding box center [20, 456] width 41 height 2
click at [1, 456] on span at bounding box center [3, 455] width 6 height 6
click at [14, 462] on icon at bounding box center [13, 466] width 6 height 7
click at [6, 455] on span at bounding box center [3, 456] width 7 height 2
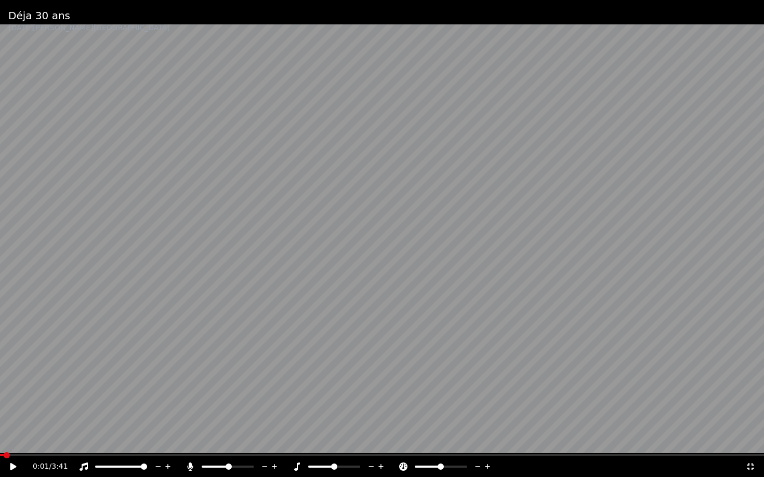
click at [3, 455] on span at bounding box center [2, 456] width 4 height 2
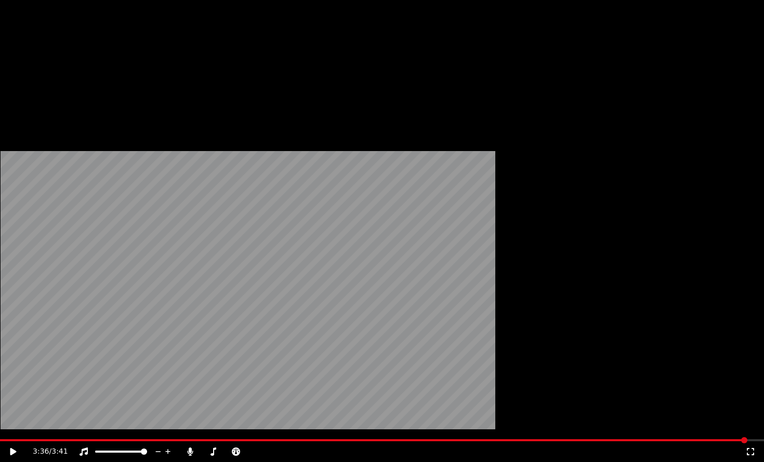
click at [236, 92] on button "Télécharger" at bounding box center [235, 85] width 63 height 15
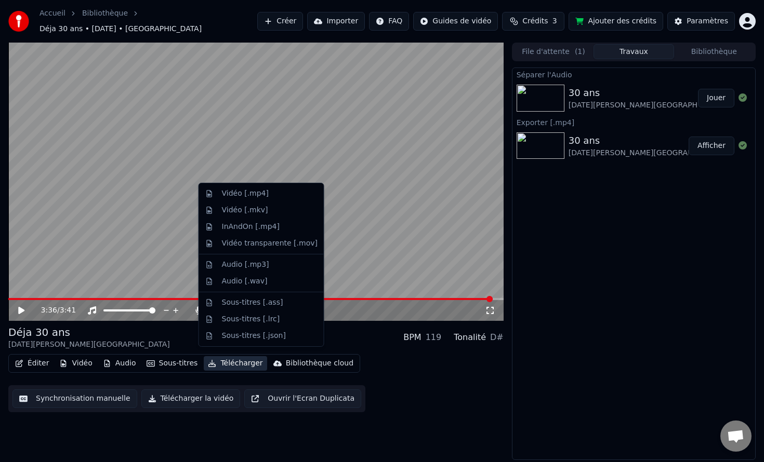
click at [234, 364] on button "Télécharger" at bounding box center [235, 363] width 63 height 15
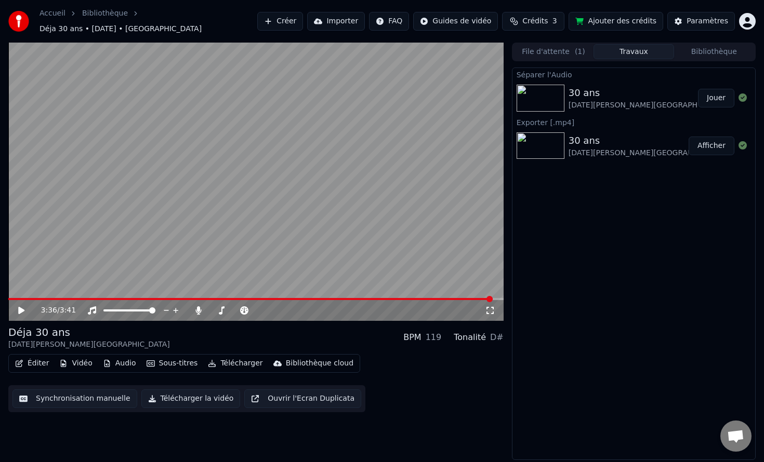
drag, startPoint x: 198, startPoint y: 421, endPoint x: 195, endPoint y: 428, distance: 7.4
click at [195, 426] on div "3:36 / 3:41 Déja 30 ans [DATE][PERSON_NAME] BPM 119 Tonalité D# Éditer Vidéo Au…" at bounding box center [255, 252] width 495 height 418
click at [161, 361] on button "Sous-titres" at bounding box center [172, 363] width 60 height 15
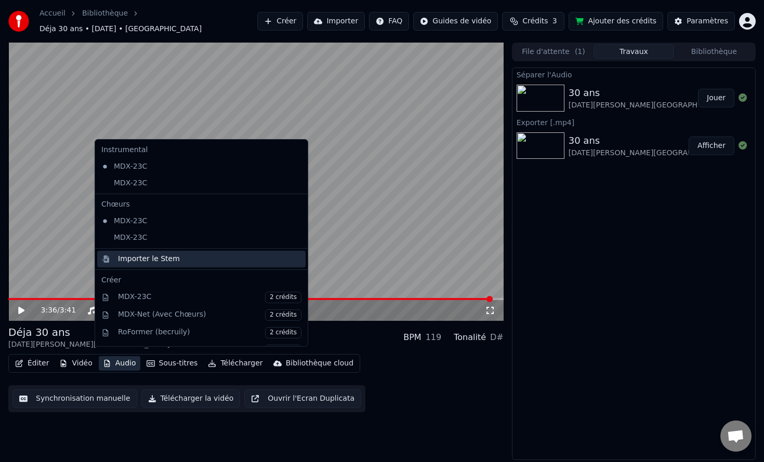
click at [172, 263] on div "Importer le Stem" at bounding box center [149, 259] width 62 height 10
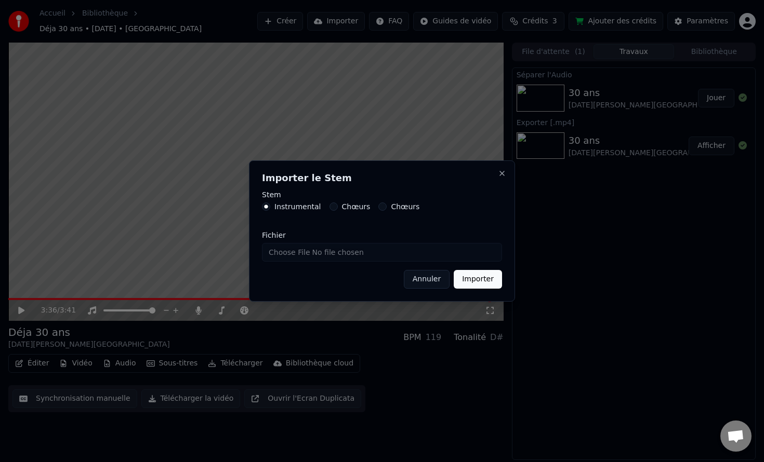
click at [469, 251] on input "Fichier" at bounding box center [382, 252] width 240 height 19
type input "**********"
click at [478, 281] on button "Importer" at bounding box center [478, 279] width 48 height 19
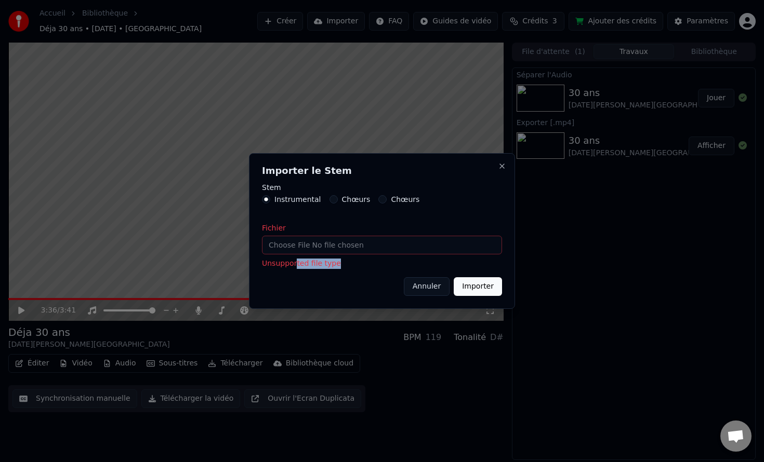
drag, startPoint x: 339, startPoint y: 266, endPoint x: 296, endPoint y: 263, distance: 43.2
click at [296, 263] on p "Unsupported file type" at bounding box center [382, 264] width 240 height 10
click at [376, 264] on p "Unsupported file type" at bounding box center [382, 264] width 240 height 10
click at [333, 199] on button "Chœurs" at bounding box center [333, 199] width 8 height 8
click at [380, 199] on button "Chœurs" at bounding box center [382, 199] width 8 height 8
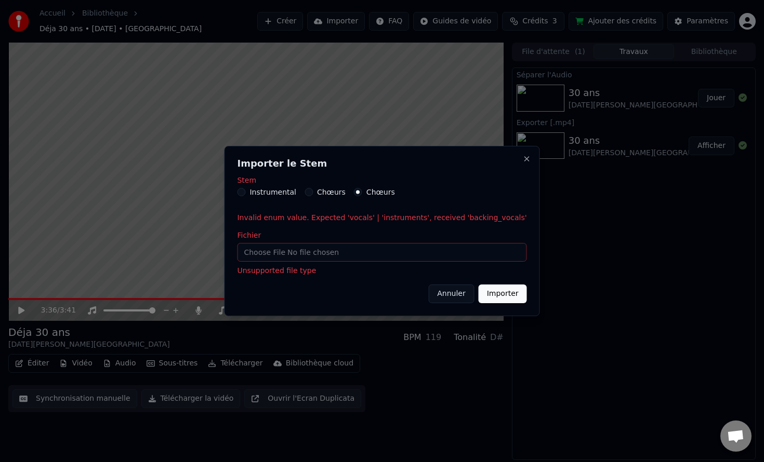
click at [487, 297] on button "Importer" at bounding box center [502, 294] width 48 height 19
click at [490, 293] on button "Importer" at bounding box center [502, 294] width 48 height 19
click at [485, 255] on input "Fichier" at bounding box center [381, 252] width 289 height 19
drag, startPoint x: 409, startPoint y: 254, endPoint x: 464, endPoint y: 266, distance: 57.1
click at [226, 256] on body "Accueil Bibliothèque Déja 30 ans • [DATE] • [PERSON_NAME] Importer FAQ Guides d…" at bounding box center [382, 231] width 764 height 462
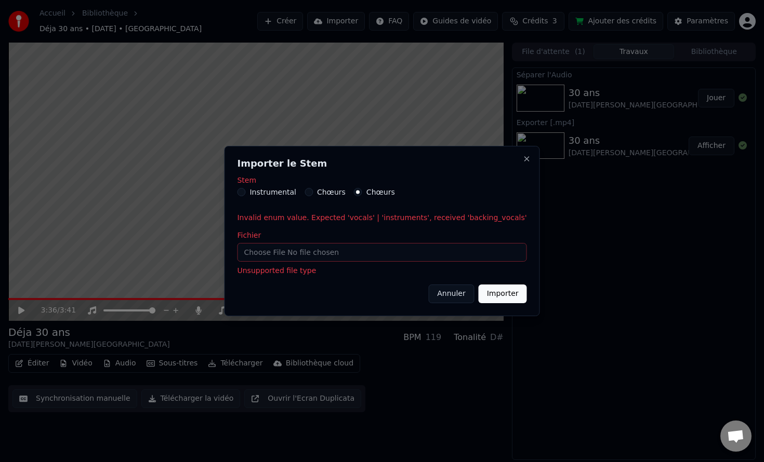
click at [500, 297] on button "Importer" at bounding box center [502, 294] width 48 height 19
click at [481, 292] on button "Importer" at bounding box center [502, 294] width 48 height 19
click at [435, 257] on input "Fichier" at bounding box center [381, 252] width 289 height 19
type input "**********"
drag, startPoint x: 318, startPoint y: 254, endPoint x: 303, endPoint y: 255, distance: 15.1
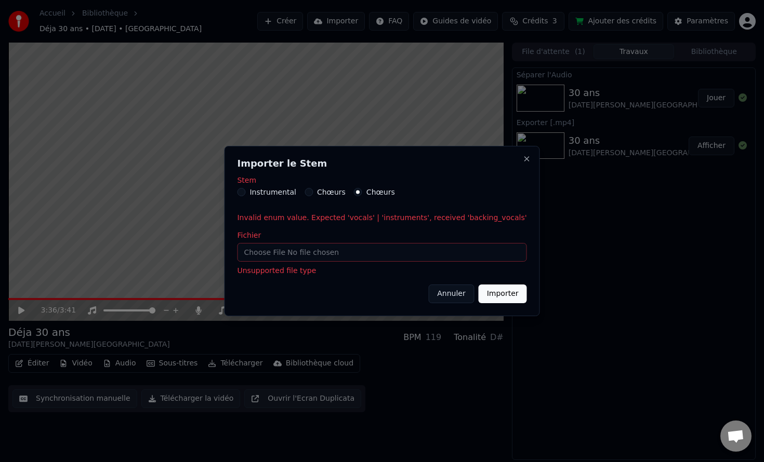
click at [302, 255] on input "Fichier" at bounding box center [381, 252] width 289 height 19
click at [245, 192] on button "Instrumental" at bounding box center [241, 192] width 8 height 8
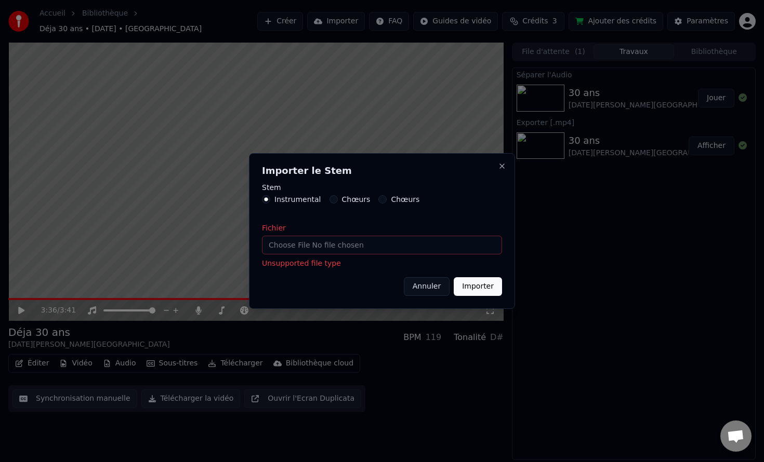
type button "instruments"
click at [486, 288] on button "Importer" at bounding box center [478, 286] width 48 height 19
click at [484, 246] on input "Fichier" at bounding box center [382, 245] width 240 height 19
type input "**********"
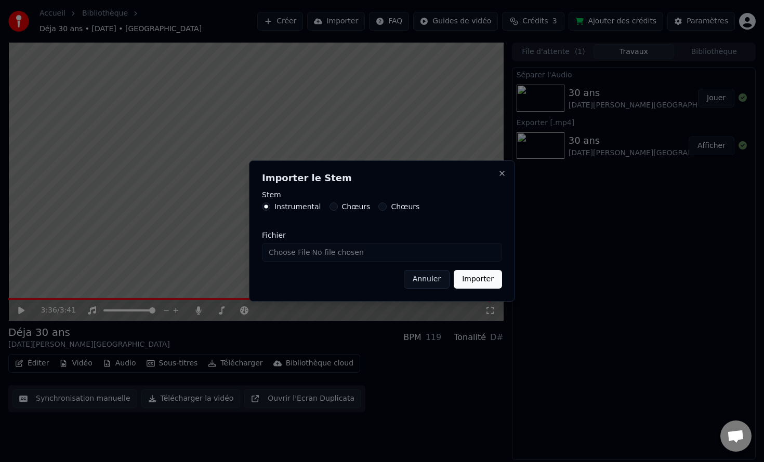
click at [493, 276] on button "Importer" at bounding box center [478, 279] width 48 height 19
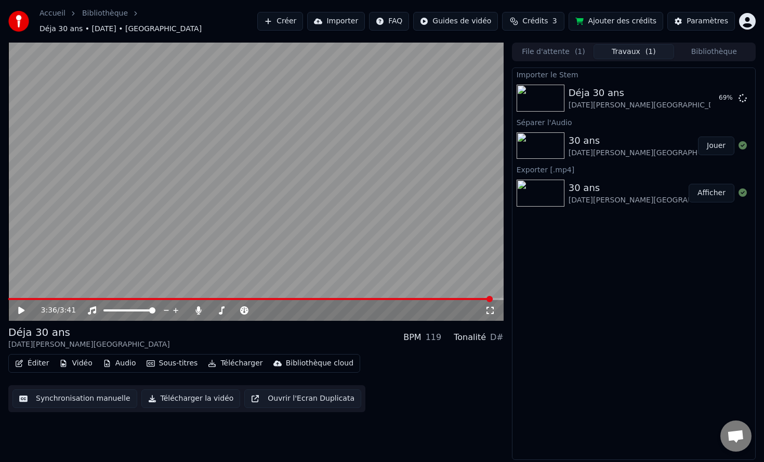
click at [122, 357] on button "Audio" at bounding box center [120, 363] width 42 height 15
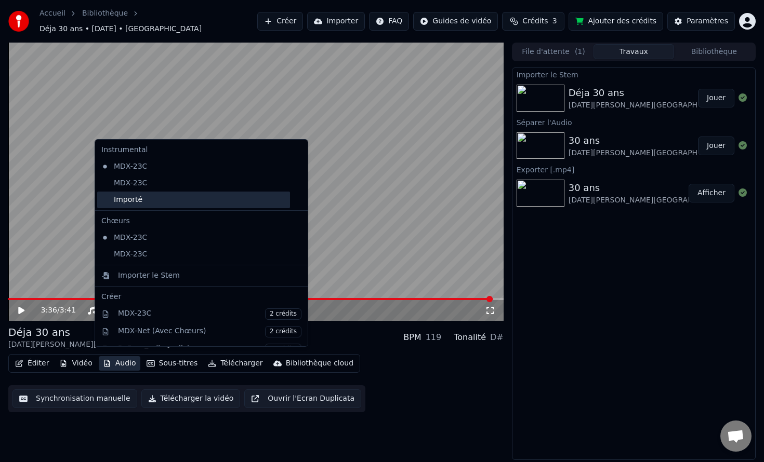
click at [167, 201] on div "Importé" at bounding box center [193, 200] width 193 height 17
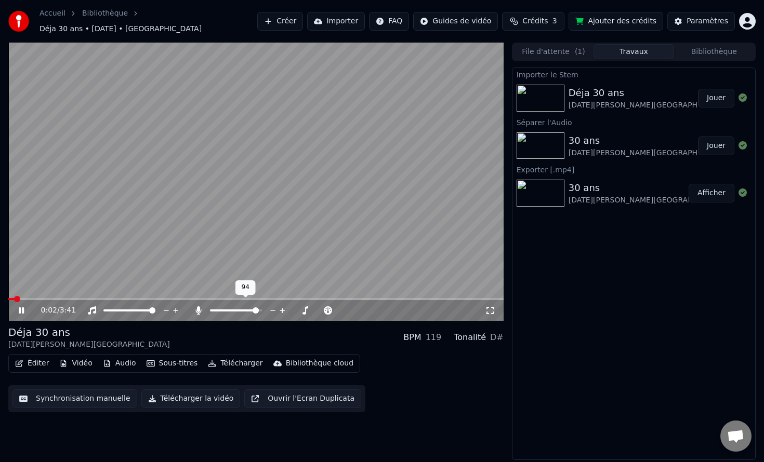
click at [258, 308] on span at bounding box center [255, 311] width 6 height 6
click at [8, 296] on span at bounding box center [11, 299] width 6 height 6
click at [20, 307] on icon at bounding box center [21, 310] width 6 height 7
click at [231, 310] on span at bounding box center [220, 311] width 21 height 2
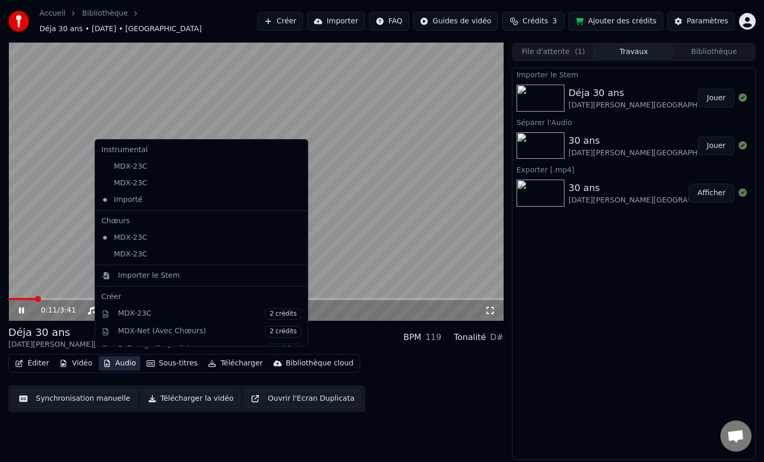
click at [135, 356] on button "Audio" at bounding box center [120, 363] width 42 height 15
click at [399, 216] on video at bounding box center [255, 182] width 495 height 278
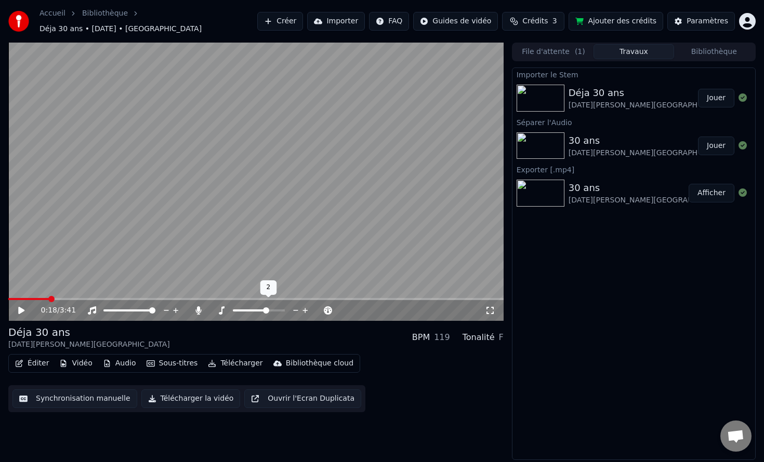
click at [267, 308] on span at bounding box center [266, 311] width 6 height 6
click at [24, 306] on icon at bounding box center [29, 310] width 24 height 8
click at [262, 310] on span at bounding box center [248, 311] width 30 height 2
click at [259, 308] on span at bounding box center [262, 311] width 6 height 6
click at [25, 306] on icon at bounding box center [29, 310] width 24 height 8
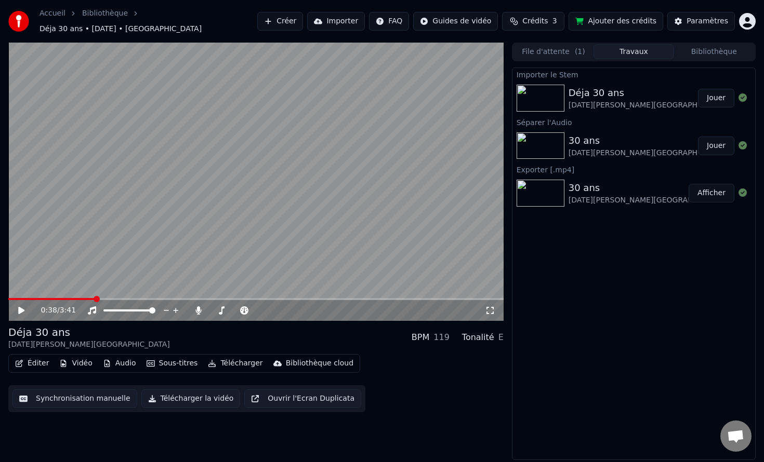
click at [96, 397] on button "Synchronisation manuelle" at bounding box center [74, 399] width 125 height 19
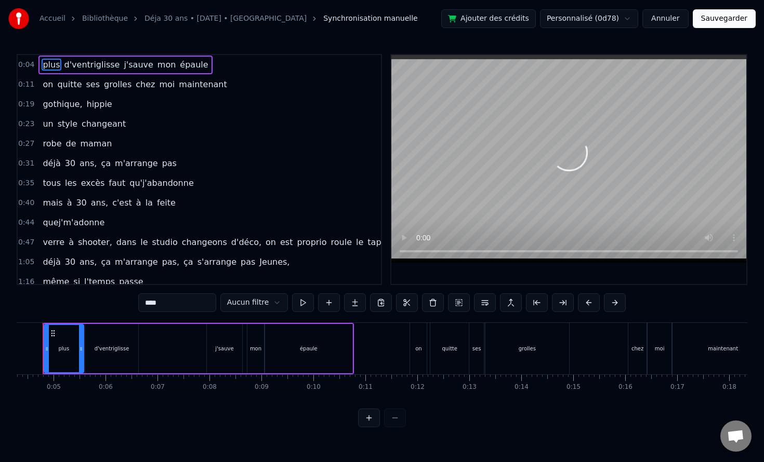
scroll to position [0, 197]
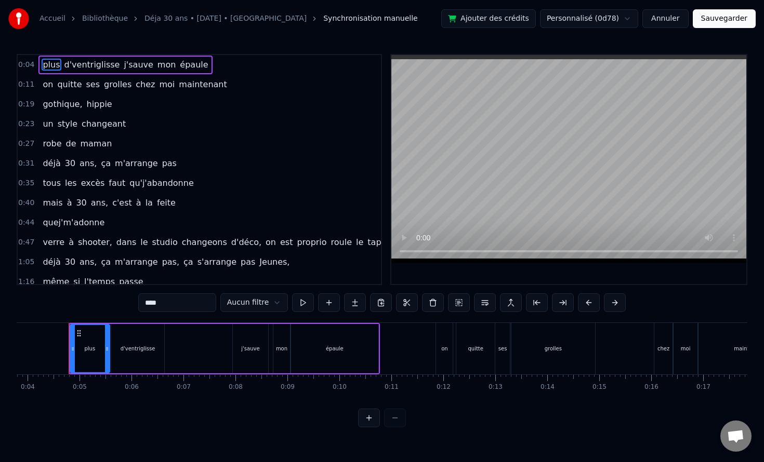
click at [241, 301] on html "Accueil Bibliothèque Déja 30 ans • [DATE][PERSON_NAME] Synchronisation manuelle…" at bounding box center [382, 222] width 764 height 444
click at [252, 309] on html "Accueil Bibliothèque Déja 30 ans • [DATE][PERSON_NAME] Synchronisation manuelle…" at bounding box center [382, 222] width 764 height 444
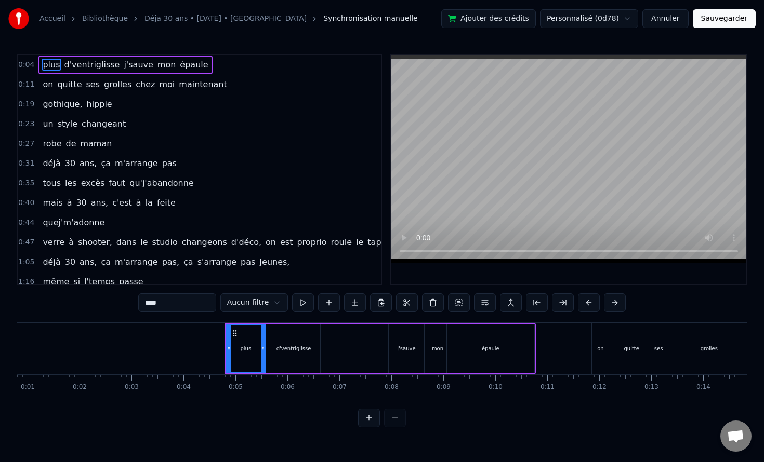
scroll to position [0, 0]
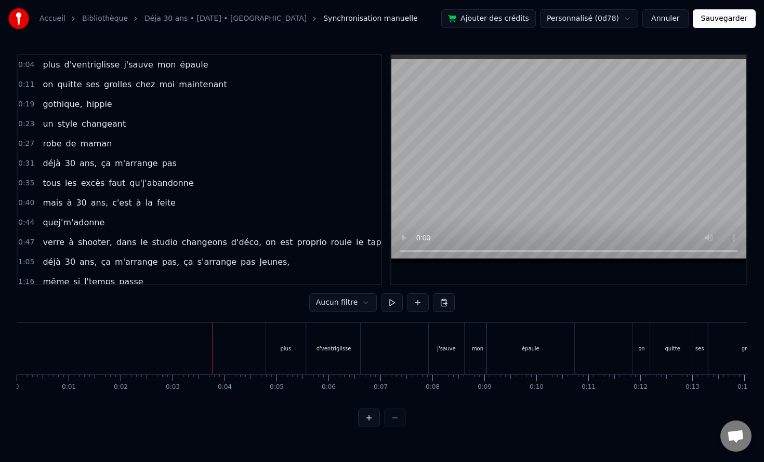
click at [663, 16] on button "Annuler" at bounding box center [665, 18] width 46 height 19
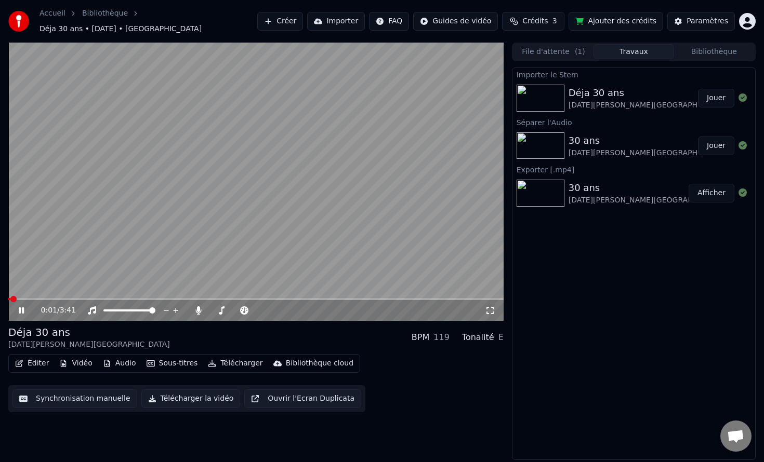
click at [127, 358] on button "Audio" at bounding box center [120, 363] width 42 height 15
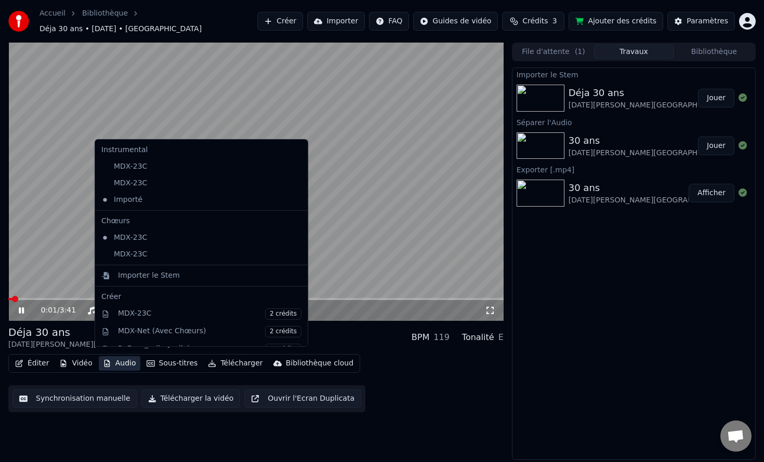
click at [127, 358] on button "Audio" at bounding box center [120, 363] width 42 height 15
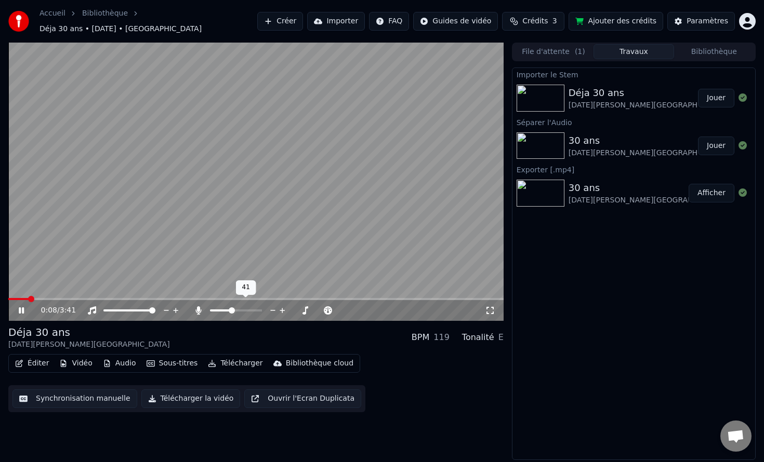
drag, startPoint x: 228, startPoint y: 308, endPoint x: 219, endPoint y: 308, distance: 8.3
click at [219, 308] on div at bounding box center [246, 310] width 84 height 10
click at [214, 308] on span at bounding box center [217, 311] width 6 height 6
click at [225, 308] on span at bounding box center [224, 311] width 6 height 6
click at [111, 308] on span at bounding box center [113, 311] width 6 height 6
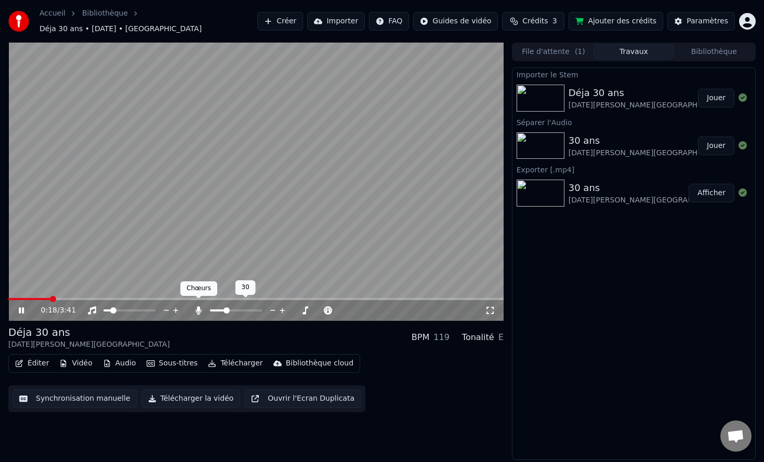
click at [201, 306] on icon at bounding box center [198, 310] width 10 height 8
click at [110, 308] on span at bounding box center [113, 311] width 6 height 6
click at [25, 306] on icon at bounding box center [29, 310] width 24 height 8
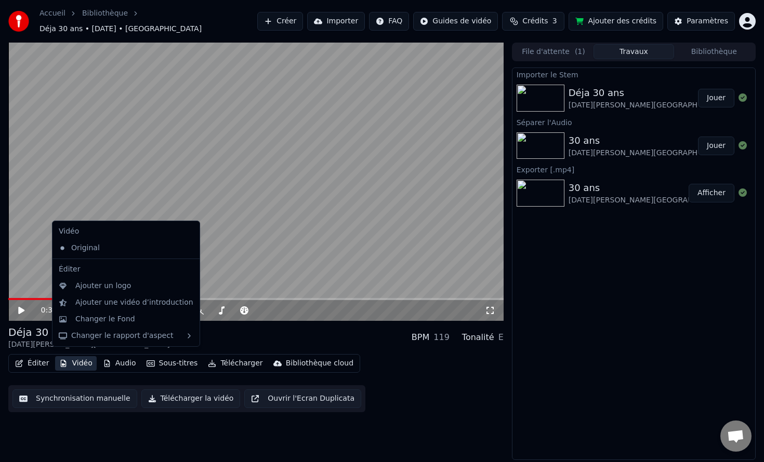
click at [86, 358] on button "Vidéo" at bounding box center [75, 363] width 41 height 15
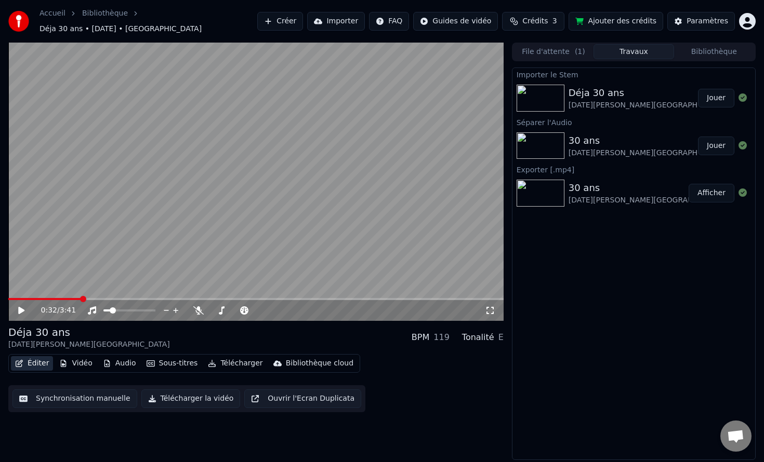
click at [24, 362] on button "Éditer" at bounding box center [32, 363] width 42 height 15
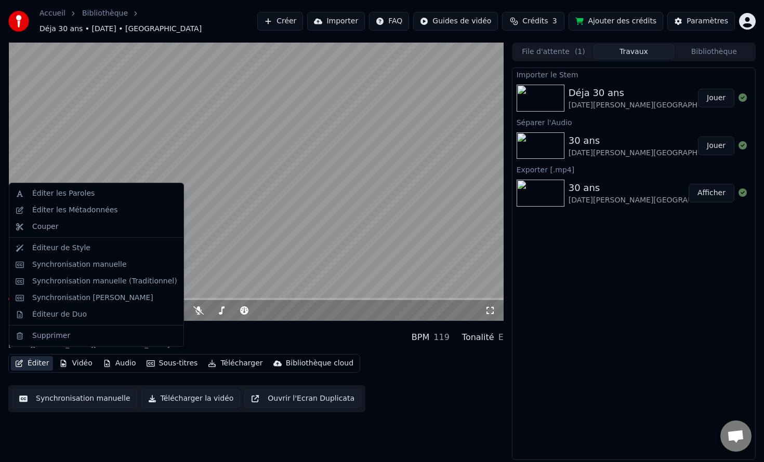
click at [24, 363] on button "Éditer" at bounding box center [32, 363] width 42 height 15
click at [151, 300] on div "Synchronisation [PERSON_NAME]" at bounding box center [104, 298] width 145 height 10
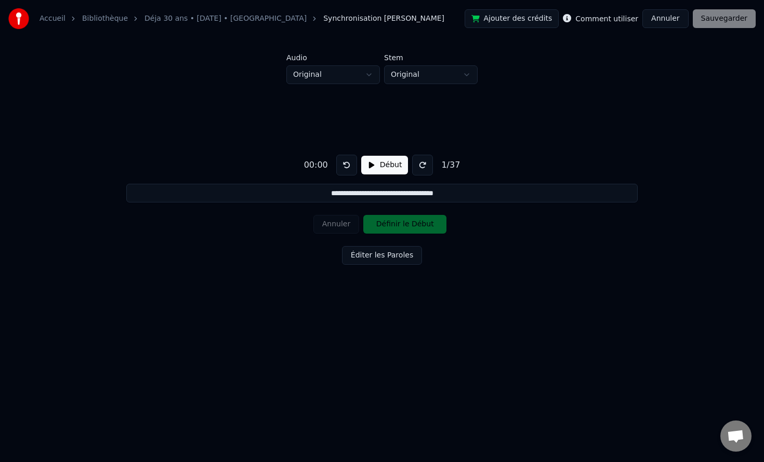
click at [385, 165] on button "Début" at bounding box center [384, 165] width 47 height 19
click at [434, 79] on html "**********" at bounding box center [382, 174] width 764 height 348
click at [342, 81] on html "**********" at bounding box center [382, 174] width 764 height 348
click at [468, 109] on html "**********" at bounding box center [382, 174] width 764 height 348
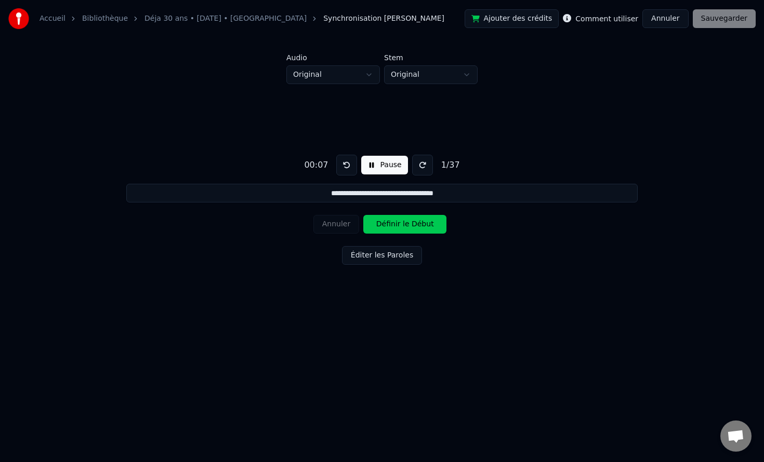
click at [385, 166] on button "Pause" at bounding box center [384, 165] width 46 height 19
click at [669, 22] on button "Annuler" at bounding box center [665, 18] width 46 height 19
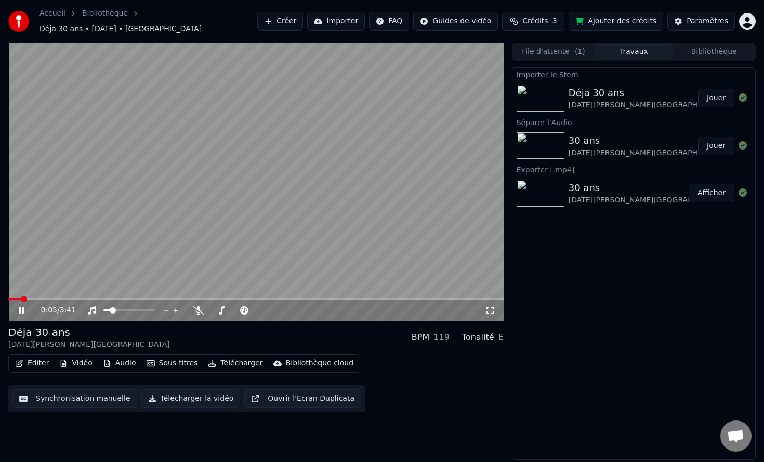
click at [20, 308] on icon at bounding box center [21, 311] width 5 height 6
click at [10, 298] on span at bounding box center [9, 299] width 2 height 2
click at [8, 299] on span at bounding box center [11, 299] width 6 height 6
click at [18, 307] on icon at bounding box center [29, 310] width 24 height 8
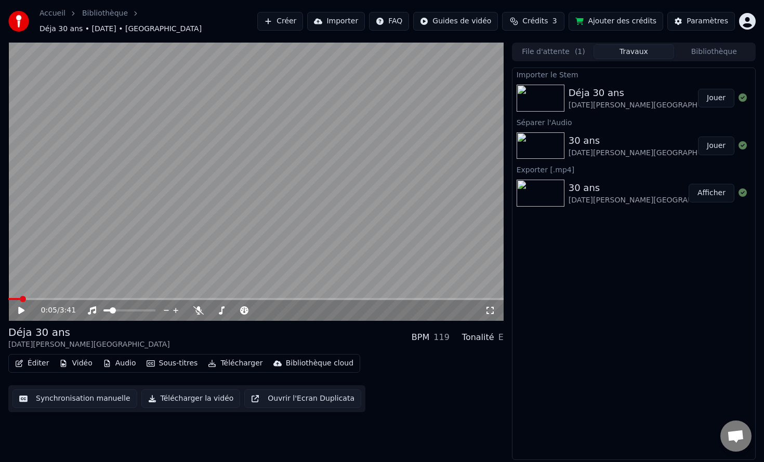
click at [302, 394] on button "Ouvrir l'Ecran Duplicata" at bounding box center [302, 399] width 117 height 19
click at [197, 306] on icon at bounding box center [198, 310] width 10 height 8
click at [203, 308] on icon at bounding box center [198, 310] width 10 height 8
click at [103, 308] on span at bounding box center [106, 311] width 6 height 6
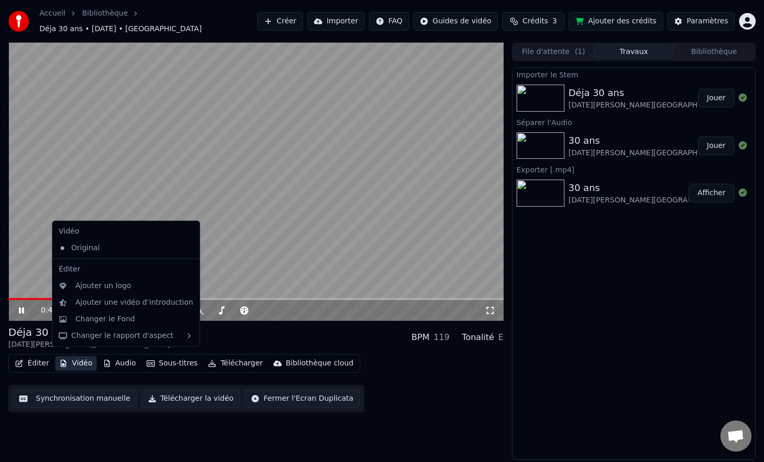
click at [74, 362] on button "Vidéo" at bounding box center [75, 363] width 41 height 15
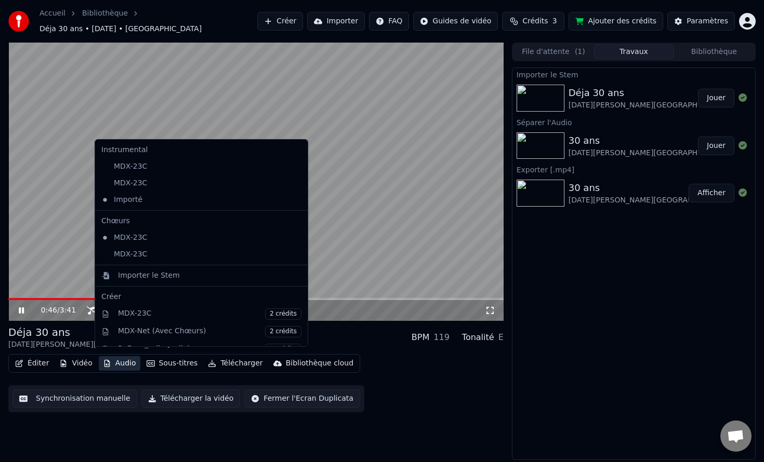
click at [117, 359] on button "Audio" at bounding box center [120, 363] width 42 height 15
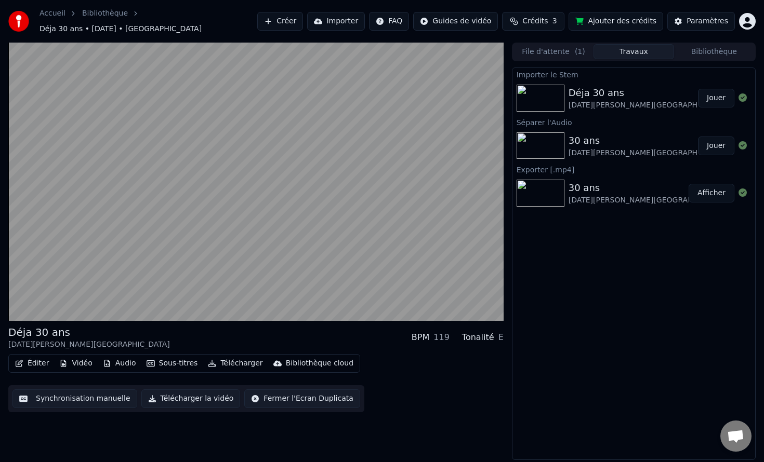
click at [117, 359] on button "Audio" at bounding box center [120, 363] width 42 height 15
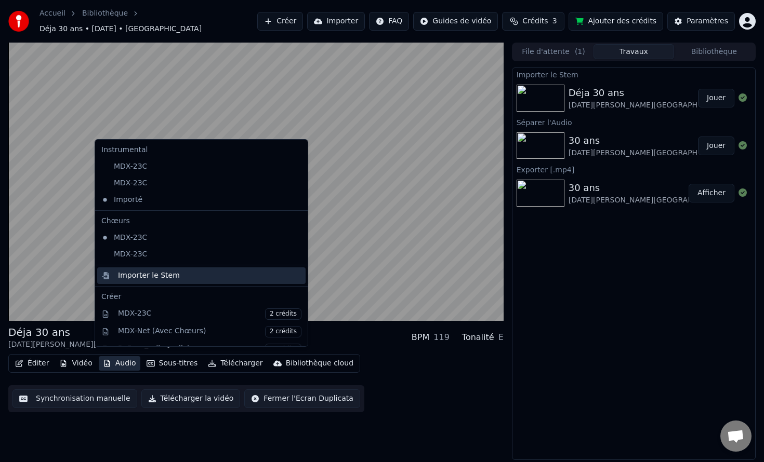
click at [175, 281] on div "Importer le Stem" at bounding box center [201, 276] width 208 height 17
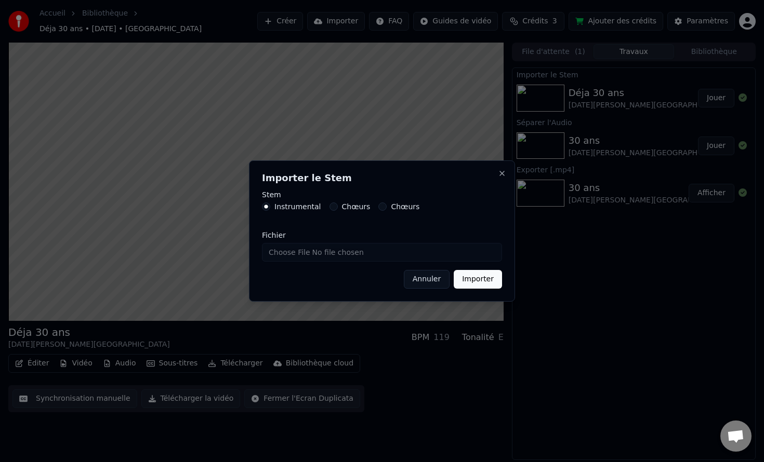
click at [331, 204] on button "Chœurs" at bounding box center [333, 207] width 8 height 8
click at [470, 282] on button "Importer" at bounding box center [478, 279] width 48 height 19
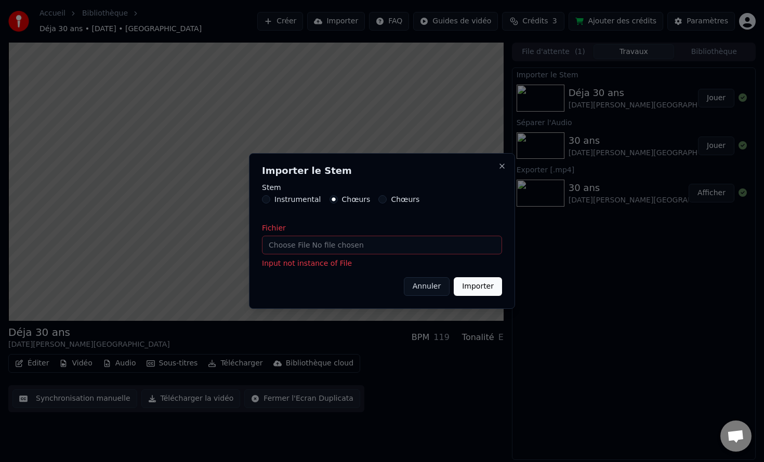
click at [388, 242] on input "Fichier" at bounding box center [382, 245] width 240 height 19
type input "**********"
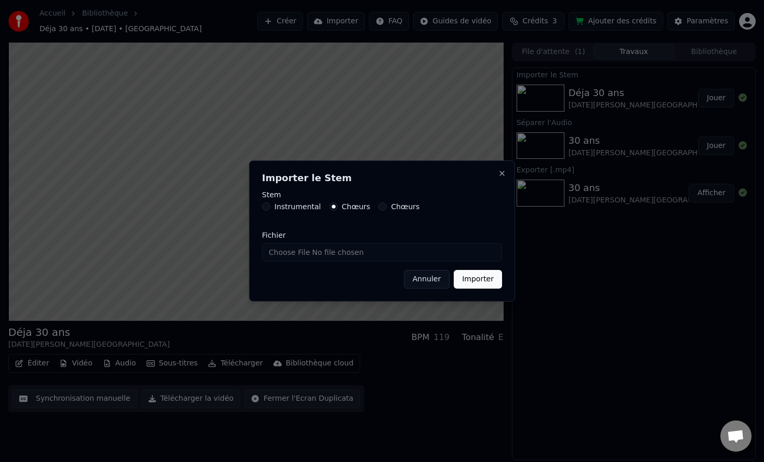
click at [483, 278] on button "Importer" at bounding box center [478, 279] width 48 height 19
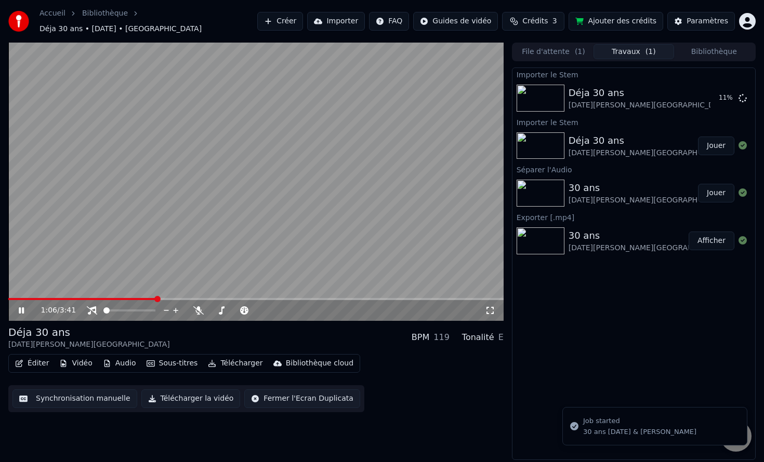
click at [126, 359] on button "Audio" at bounding box center [120, 363] width 42 height 15
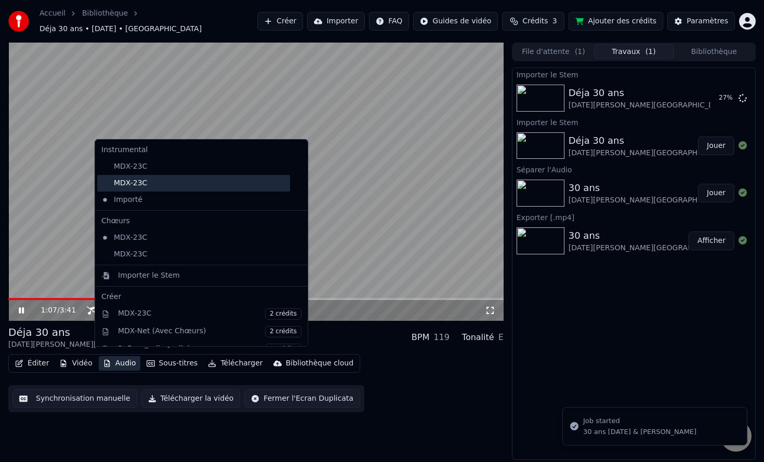
click at [150, 185] on div "MDX-23C" at bounding box center [193, 183] width 193 height 17
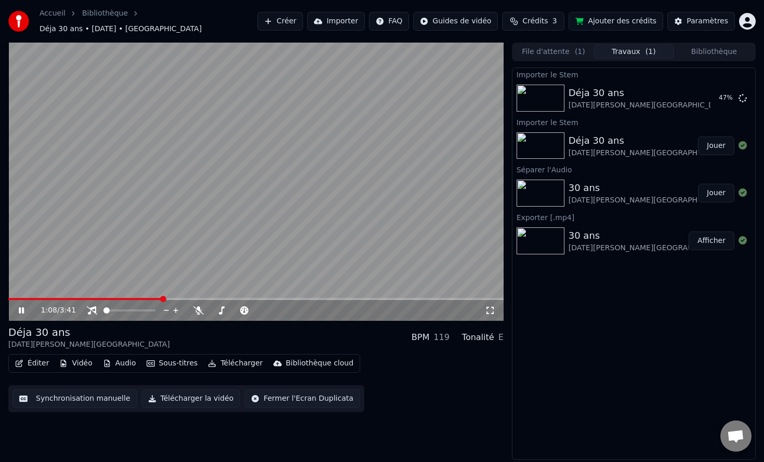
click at [14, 300] on div "1:08 / 3:41" at bounding box center [255, 310] width 495 height 21
click at [15, 296] on span at bounding box center [18, 299] width 6 height 6
click at [91, 306] on icon at bounding box center [92, 310] width 10 height 8
click at [116, 306] on div at bounding box center [139, 310] width 84 height 10
click at [115, 308] on span at bounding box center [118, 311] width 6 height 6
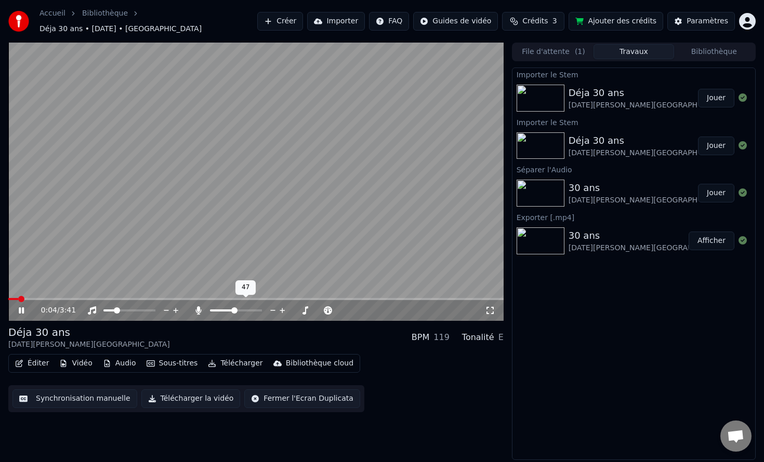
click at [234, 308] on span at bounding box center [234, 311] width 6 height 6
click at [210, 308] on span at bounding box center [213, 311] width 6 height 6
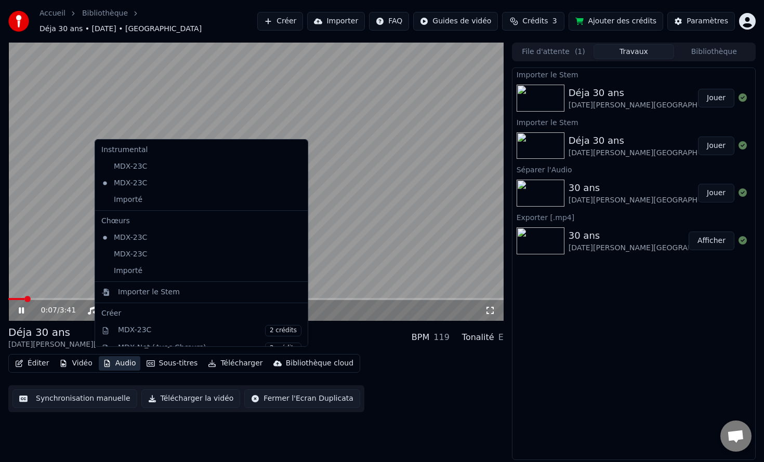
click at [115, 359] on button "Audio" at bounding box center [120, 363] width 42 height 15
click at [156, 272] on div "Importé" at bounding box center [193, 271] width 193 height 17
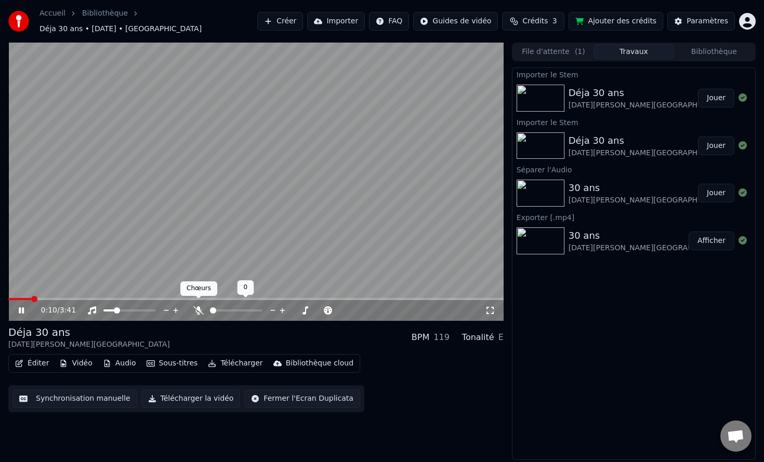
click at [220, 309] on div at bounding box center [246, 310] width 84 height 10
click at [223, 310] on span at bounding box center [236, 311] width 52 height 2
click at [218, 308] on span at bounding box center [220, 311] width 6 height 6
click at [13, 298] on span at bounding box center [23, 299] width 30 height 2
click at [17, 306] on icon at bounding box center [29, 310] width 24 height 8
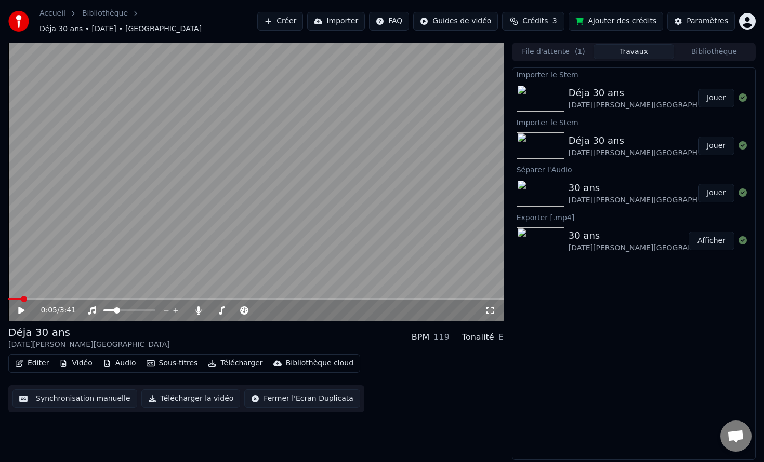
click at [122, 360] on button "Audio" at bounding box center [120, 363] width 42 height 15
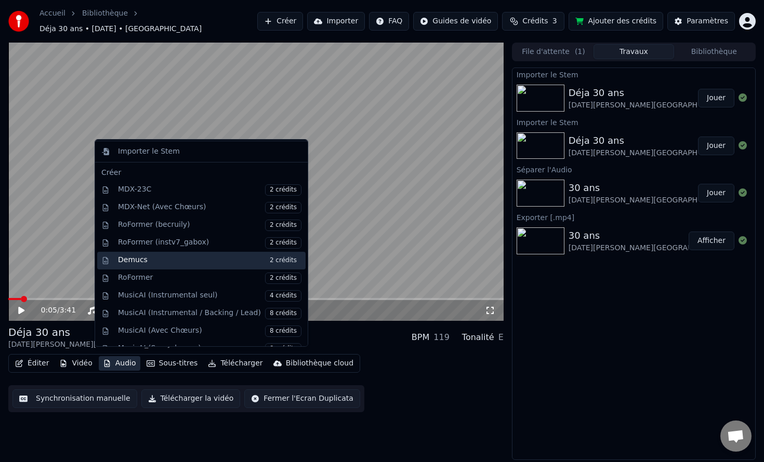
scroll to position [141, 0]
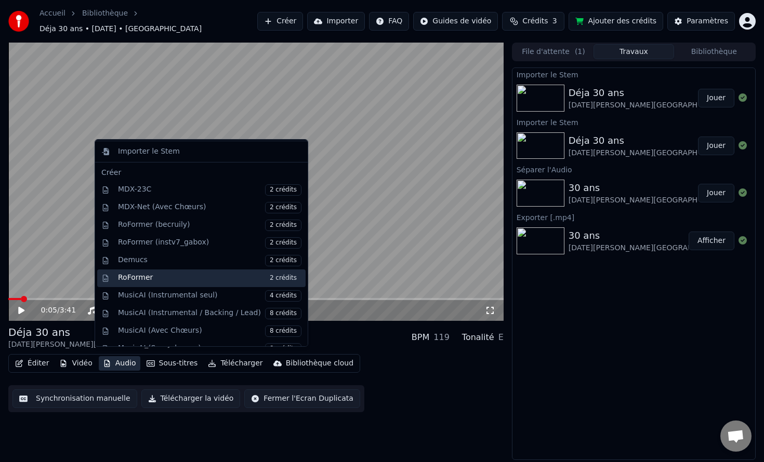
click at [184, 278] on div "RoFormer 2 crédits" at bounding box center [209, 278] width 183 height 11
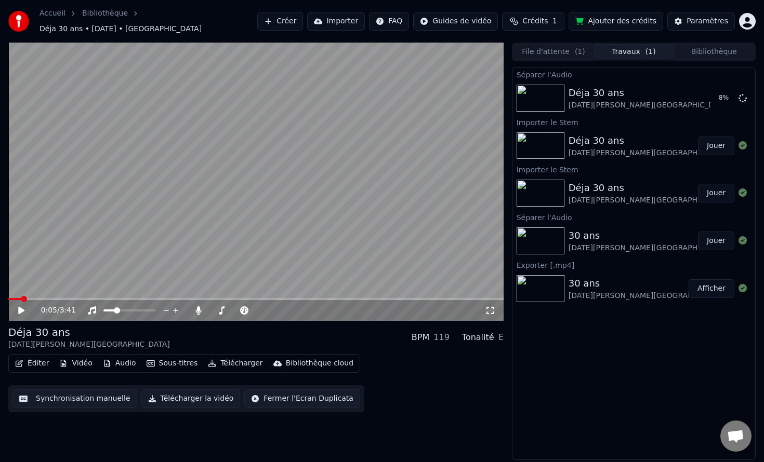
click at [457, 19] on html "Accueil Bibliothèque Déja 30 ans • [DATE] • [PERSON_NAME] Importer FAQ Guides d…" at bounding box center [382, 231] width 764 height 462
click at [449, 58] on div "Guide de synchronisation des paroles" at bounding box center [468, 57] width 145 height 17
click at [98, 19] on link "Bibliothèque" at bounding box center [105, 13] width 46 height 10
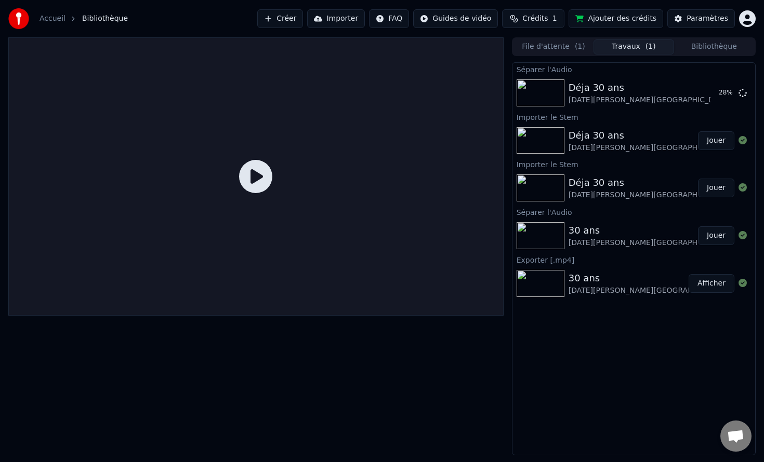
click at [48, 19] on link "Accueil" at bounding box center [52, 19] width 26 height 10
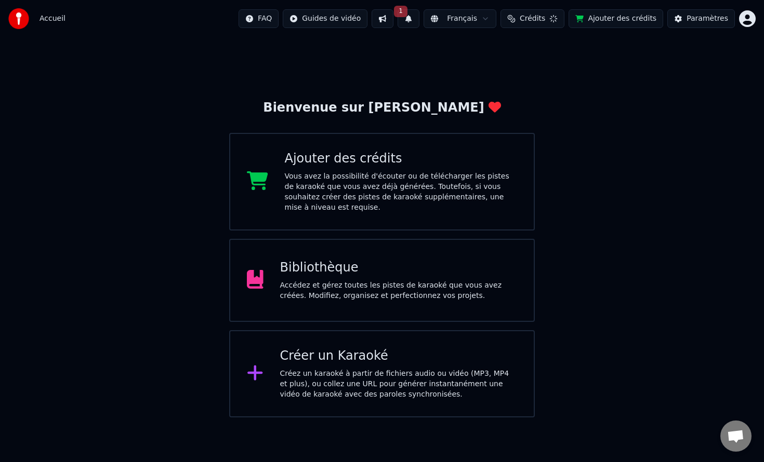
click at [48, 19] on span "Accueil" at bounding box center [52, 19] width 26 height 10
click at [386, 383] on div "Créez un karaoké à partir de fichiers audio ou vidéo (MP3, MP4 et plus), ou col…" at bounding box center [398, 384] width 237 height 31
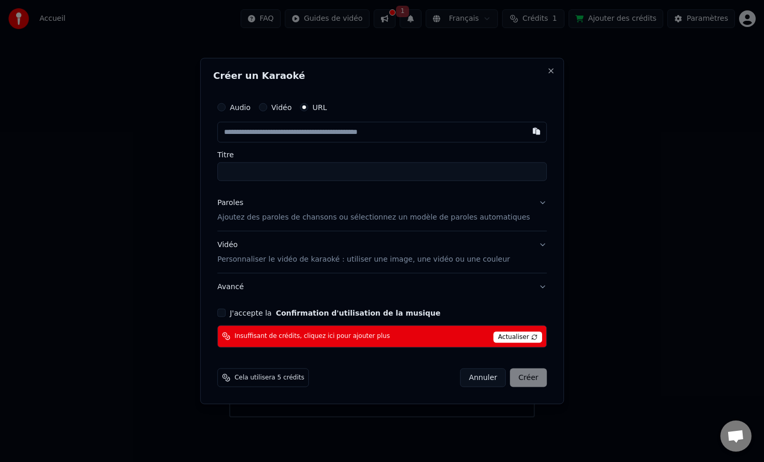
drag, startPoint x: 546, startPoint y: 288, endPoint x: 541, endPoint y: 288, distance: 5.7
click at [546, 288] on div "Créer un Karaoké Audio Vidéo URL Titre Paroles Ajoutez des paroles de chansons …" at bounding box center [382, 231] width 364 height 346
click at [535, 287] on button "Avancé" at bounding box center [381, 286] width 329 height 27
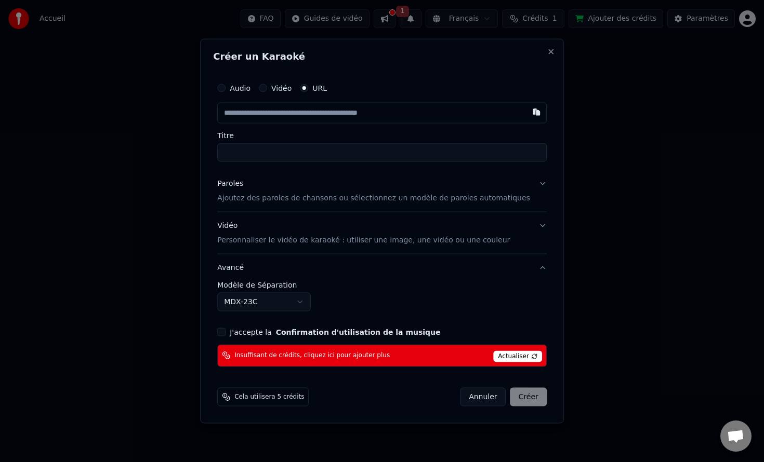
click at [532, 275] on button "Avancé" at bounding box center [381, 267] width 329 height 27
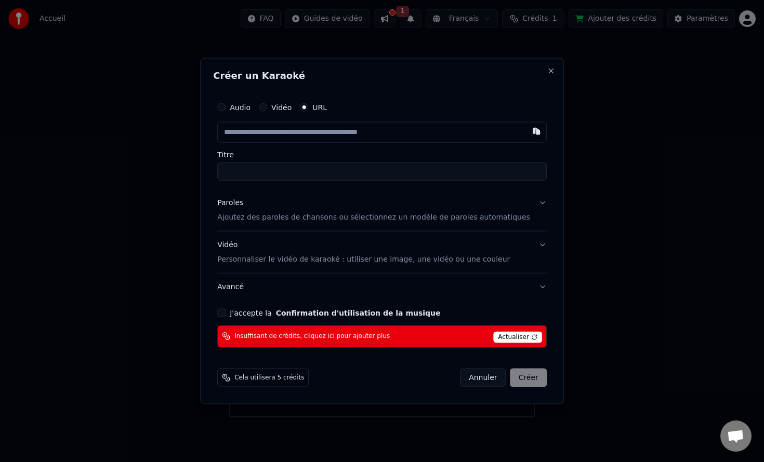
click at [483, 380] on button "Annuler" at bounding box center [483, 377] width 46 height 19
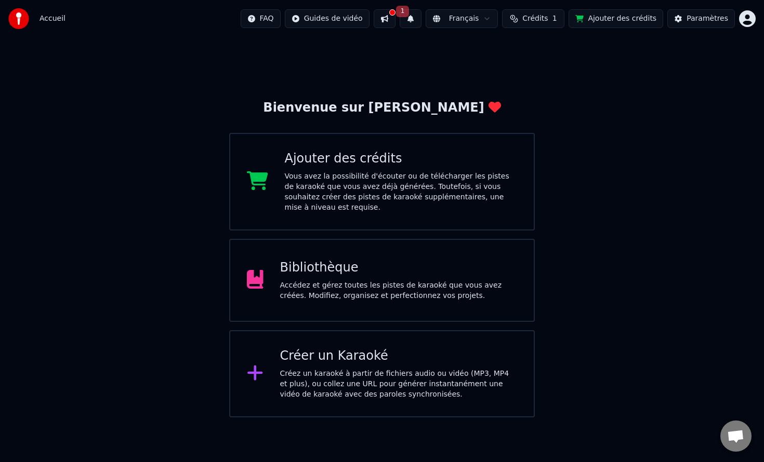
click at [356, 276] on div "Bibliothèque Accédez et gérez toutes les pistes de karaoké que vous avez créées…" at bounding box center [398, 281] width 237 height 42
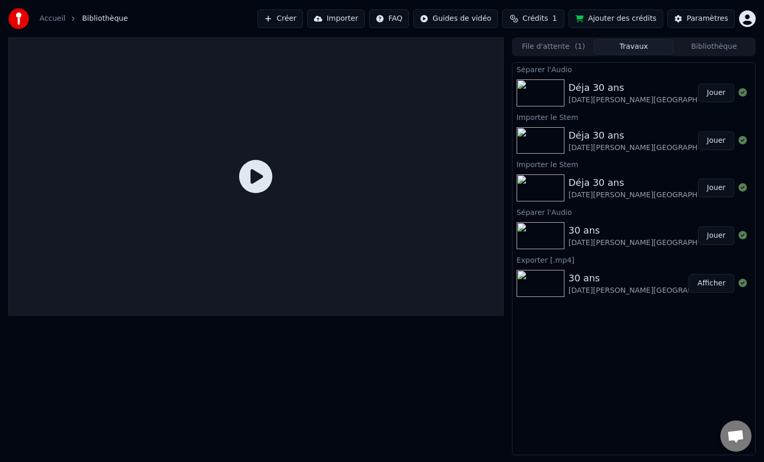
click at [594, 94] on div "Déja 30 ans" at bounding box center [649, 88] width 162 height 15
click at [711, 97] on button "Jouer" at bounding box center [716, 93] width 36 height 19
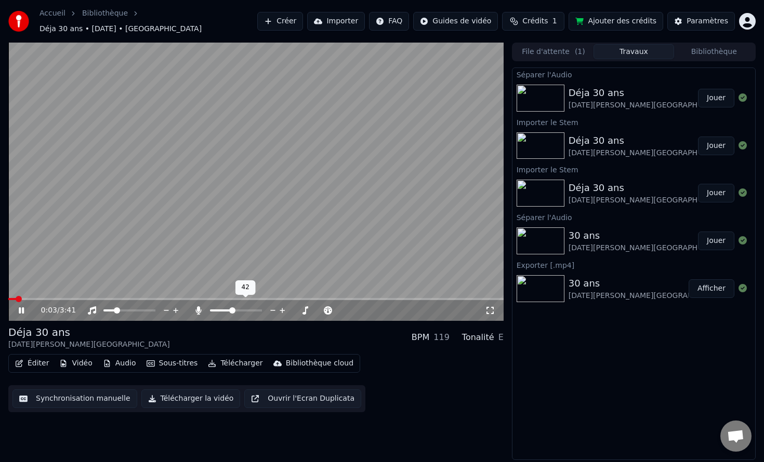
click at [231, 308] on span at bounding box center [232, 311] width 6 height 6
click at [18, 306] on icon at bounding box center [29, 310] width 24 height 8
